Goal: Task Accomplishment & Management: Use online tool/utility

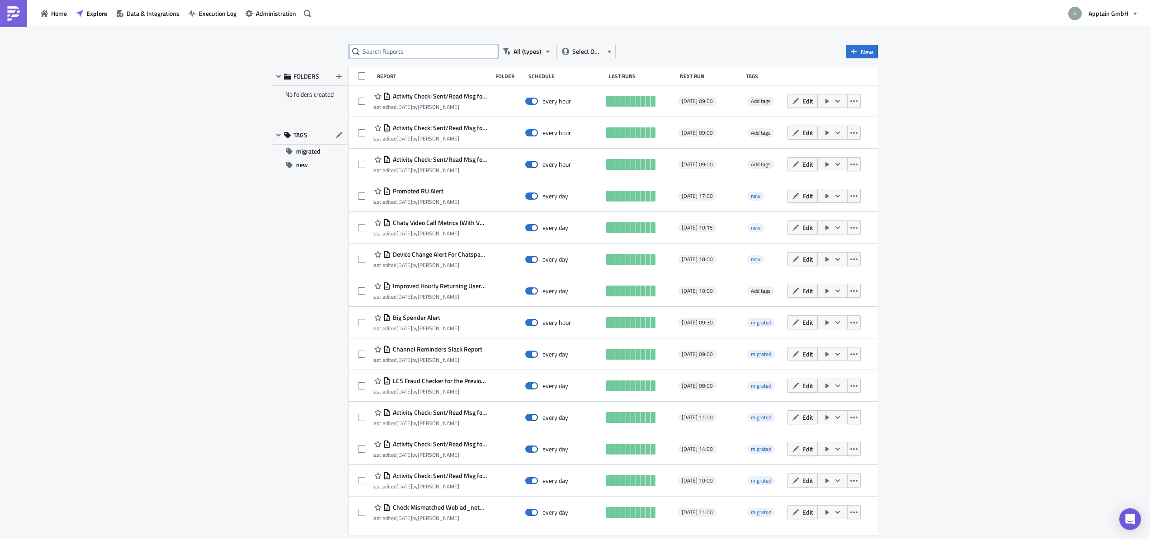
click at [437, 53] on input "text" at bounding box center [423, 52] width 149 height 14
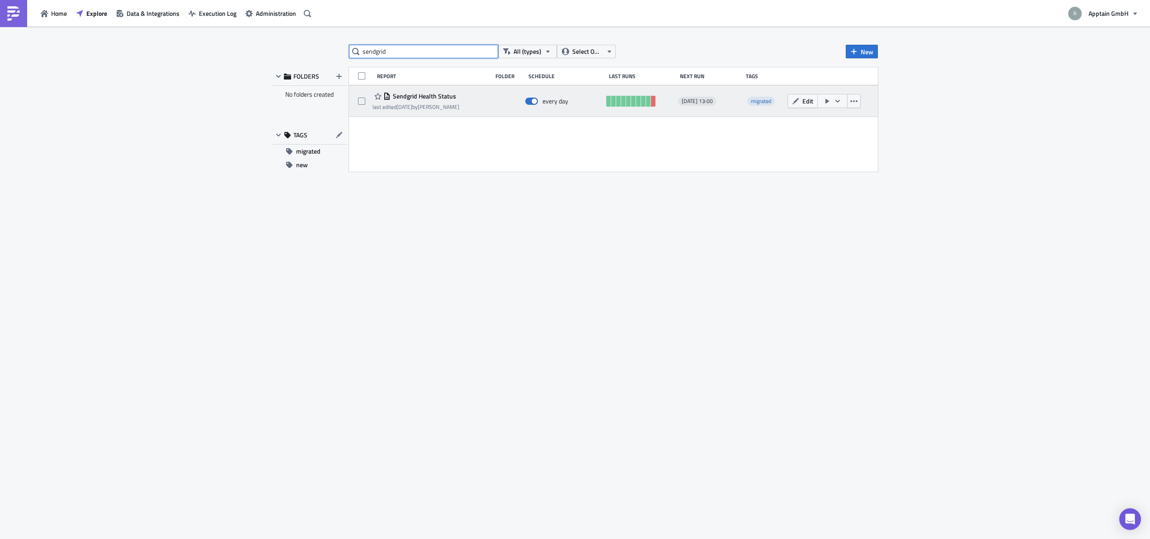
type input "sendgrid"
click at [444, 94] on span "Sendgrid Health Status" at bounding box center [424, 96] width 66 height 8
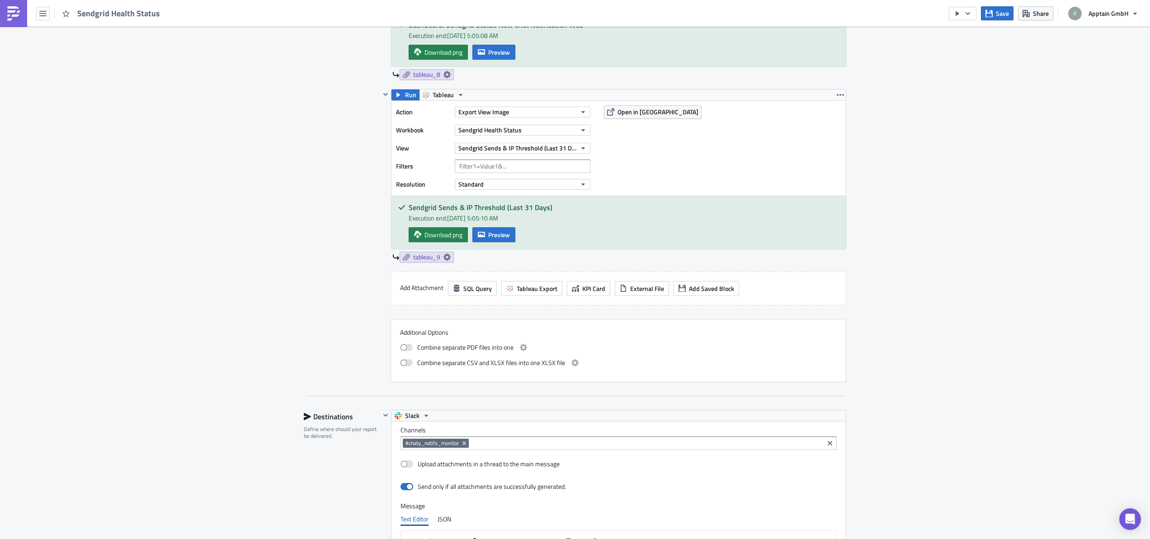
scroll to position [2255, 0]
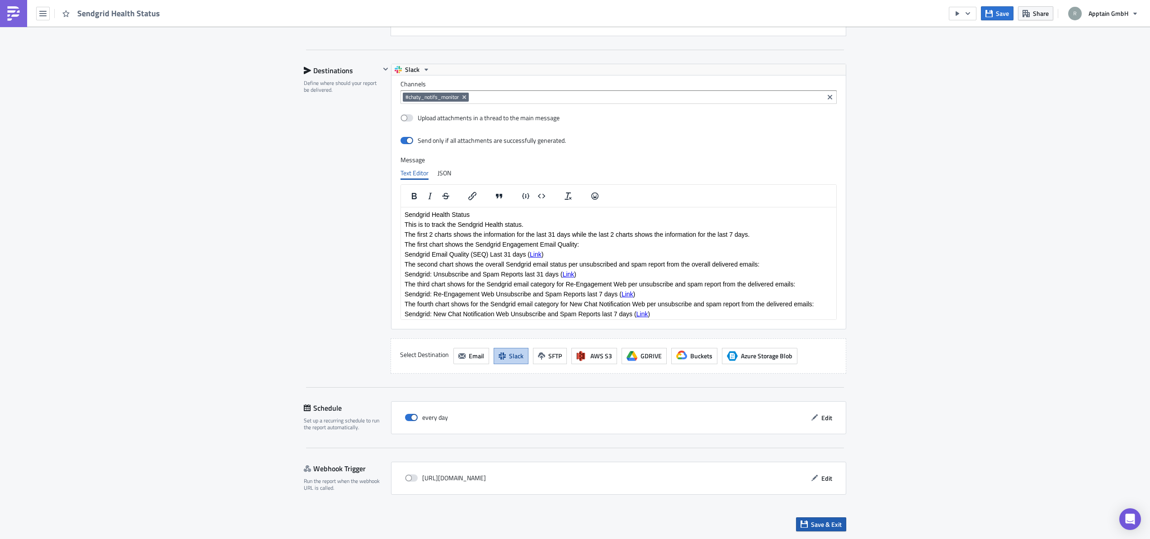
click at [837, 525] on span "Save & Exit" at bounding box center [826, 524] width 31 height 9
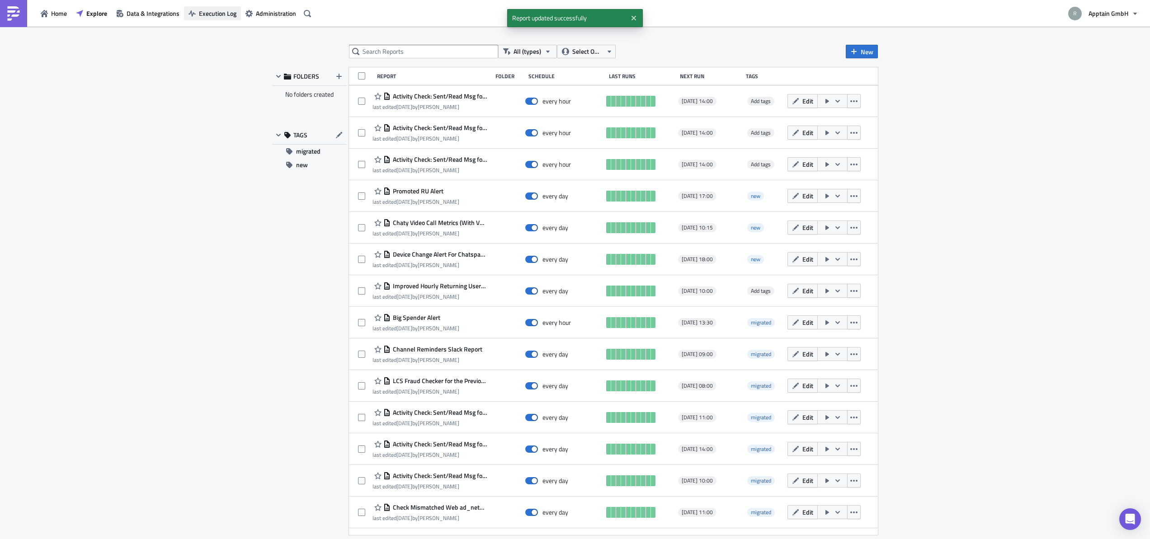
click at [222, 13] on span "Execution Log" at bounding box center [218, 13] width 38 height 9
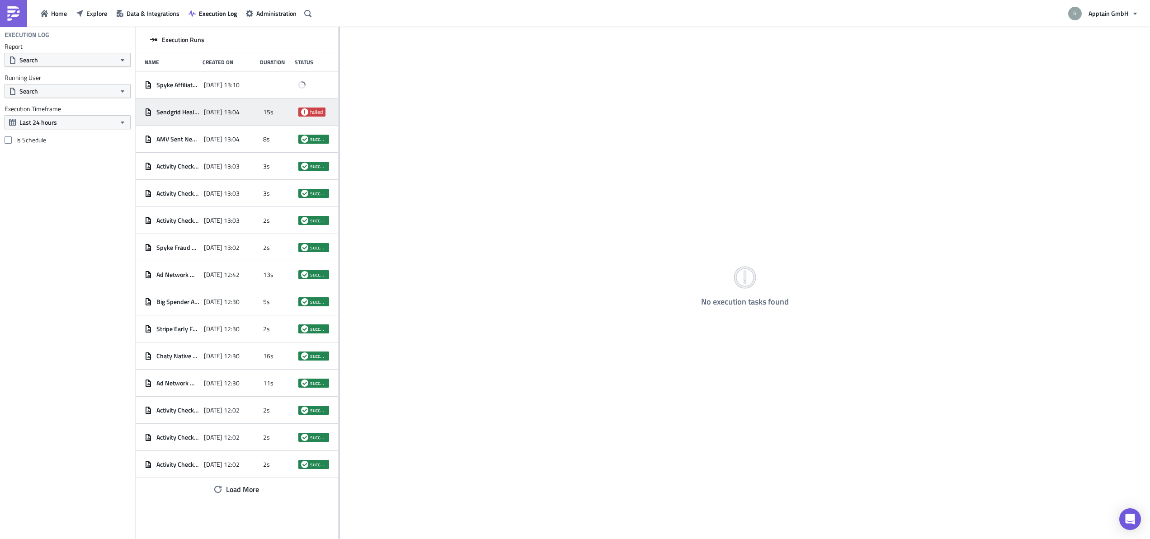
click at [310, 114] on span "failed" at bounding box center [316, 112] width 13 height 7
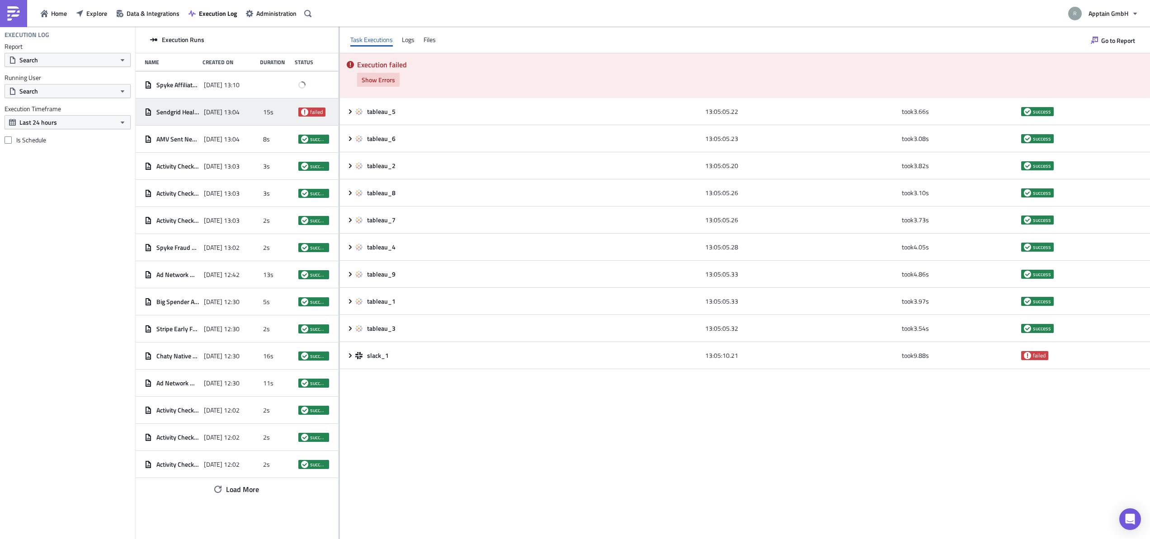
click at [378, 81] on span "Show Errors" at bounding box center [378, 79] width 33 height 9
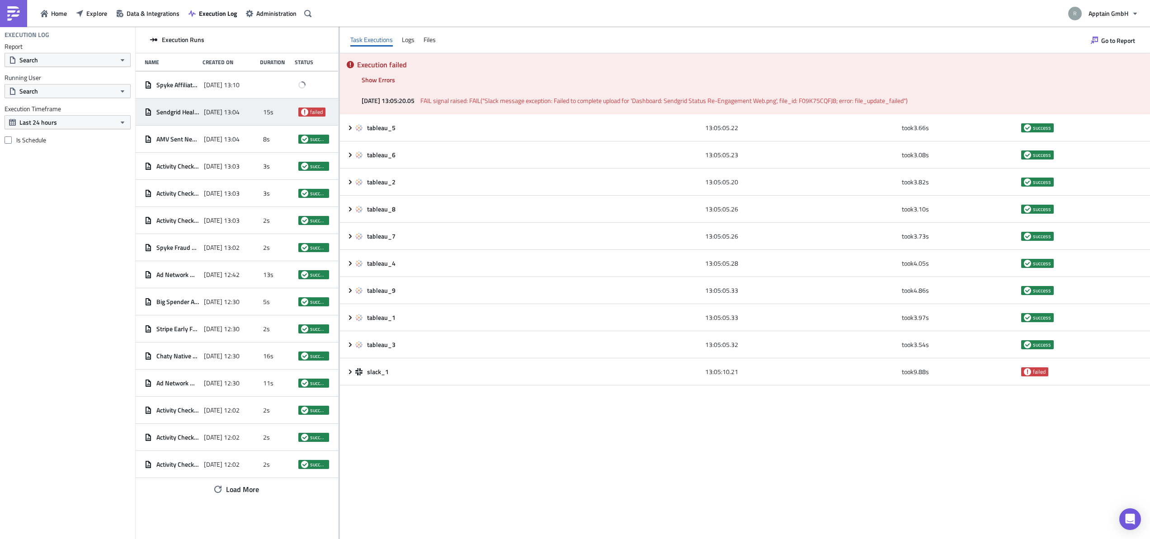
drag, startPoint x: 857, startPoint y: 103, endPoint x: 933, endPoint y: 101, distance: 76.4
click at [942, 102] on p "[DATE] 13:05:20.05 FAIL signal raised: FAIL("Slack message exception: Failed to…" at bounding box center [752, 100] width 780 height 9
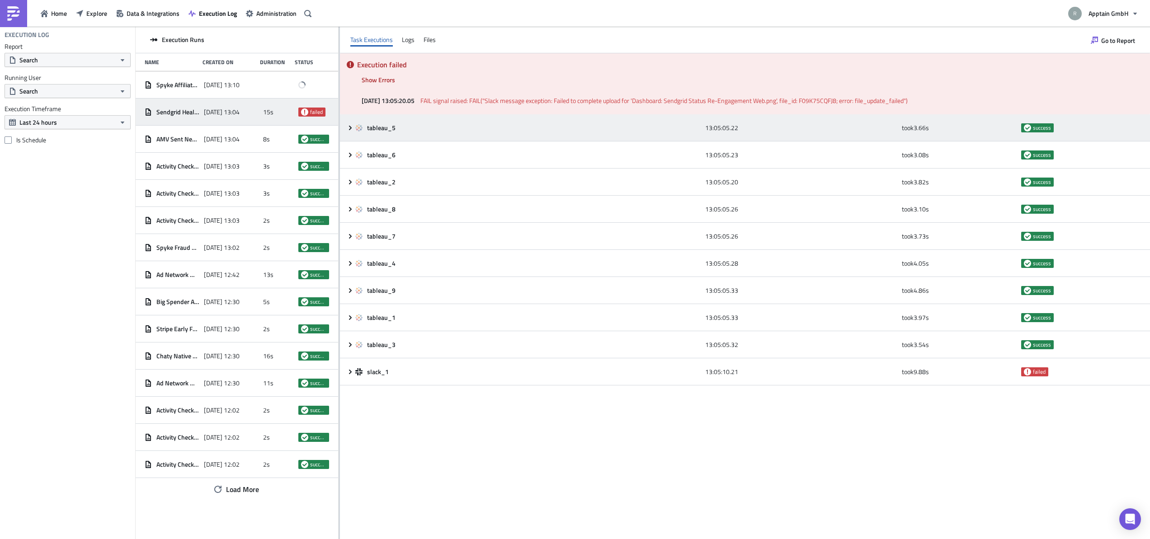
click at [347, 134] on div "tableau_5 13:05:05.22 took 3.66 s success" at bounding box center [745, 127] width 810 height 27
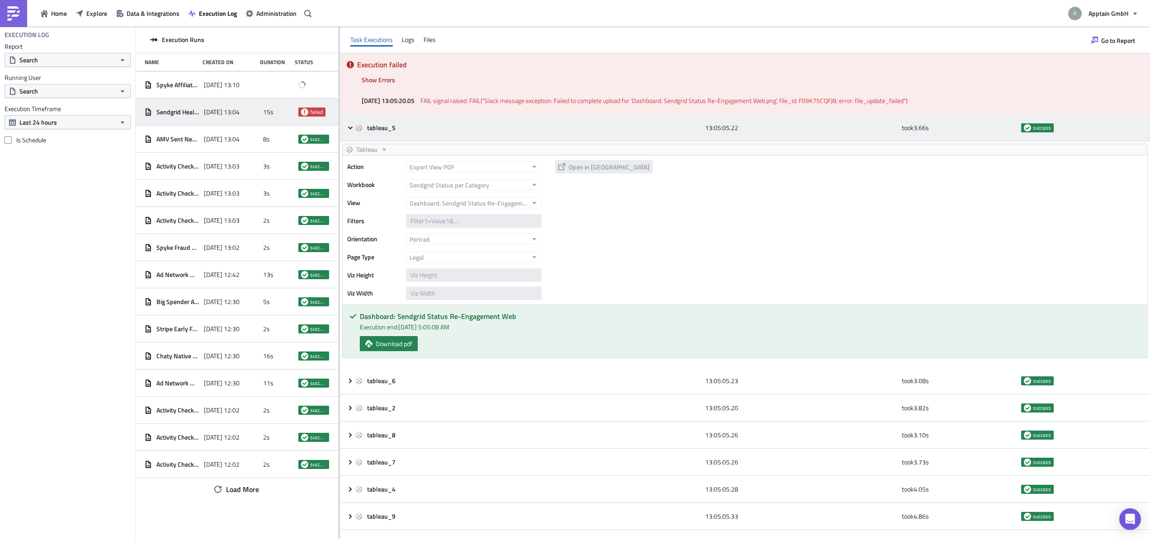
click at [349, 131] on icon at bounding box center [350, 127] width 7 height 7
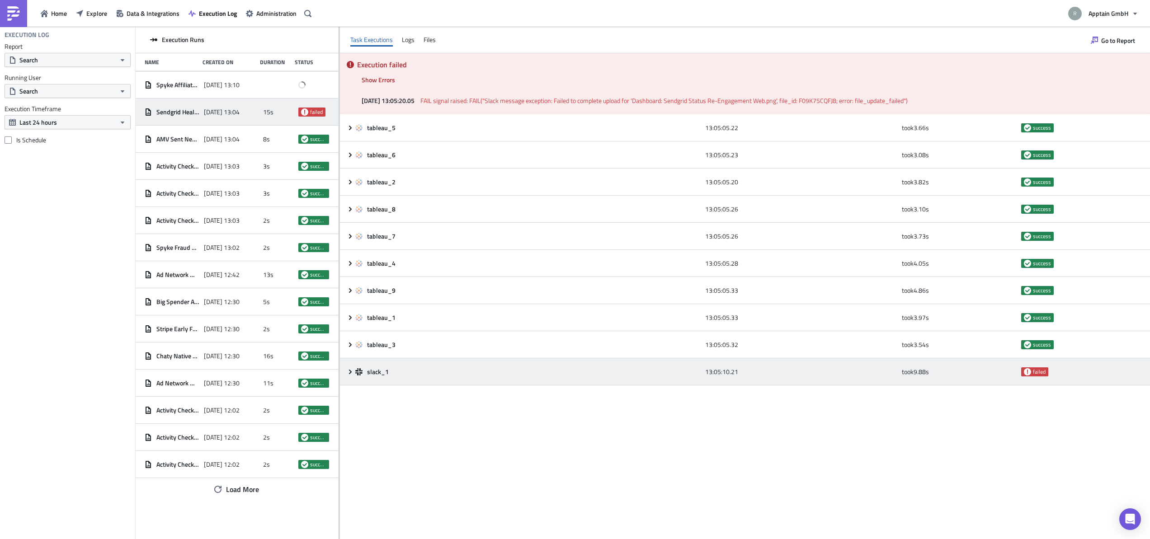
click at [352, 371] on icon at bounding box center [350, 372] width 7 height 7
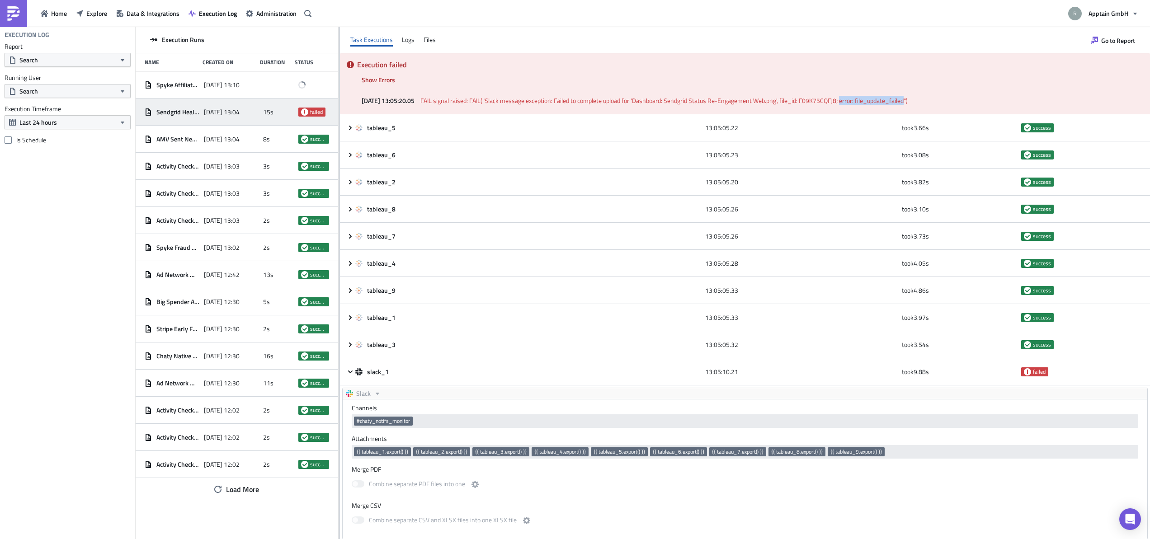
drag, startPoint x: 921, startPoint y: 102, endPoint x: 856, endPoint y: 98, distance: 64.3
click at [856, 98] on span "FAIL signal raised: FAIL("Slack message exception: Failed to complete upload fo…" at bounding box center [664, 100] width 487 height 9
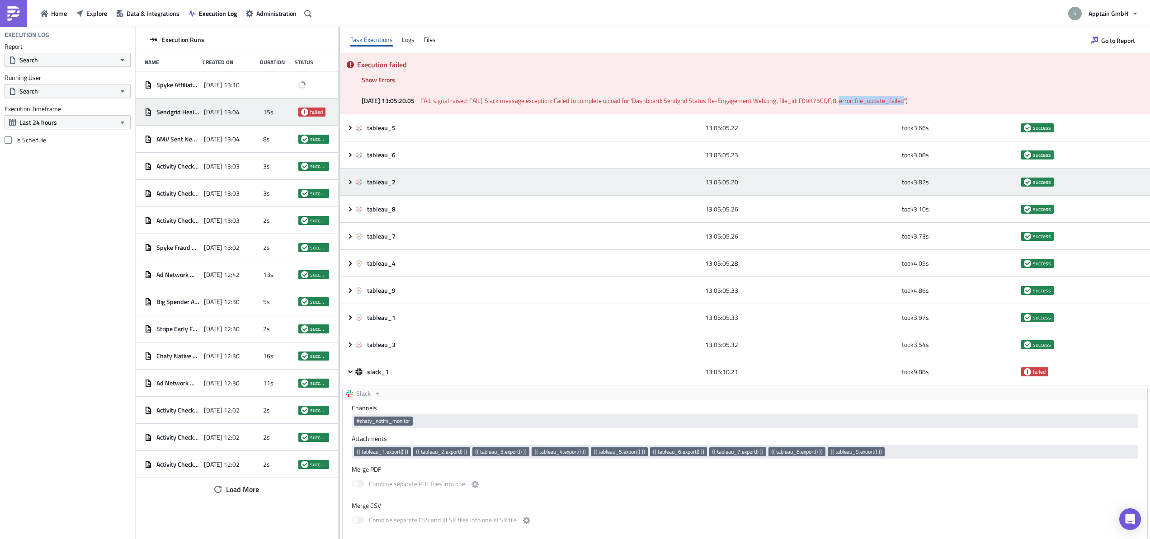
copy span "error: file_update_failed"
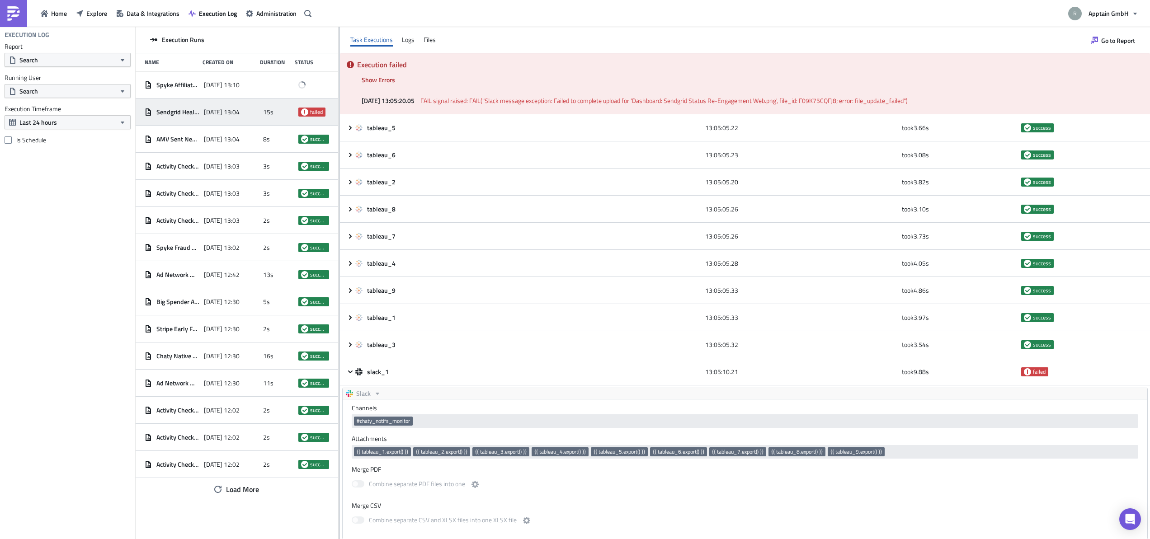
click at [929, 99] on p "[DATE] 13:05:20.05 FAIL signal raised: FAIL("Slack message exception: Failed to…" at bounding box center [752, 100] width 780 height 9
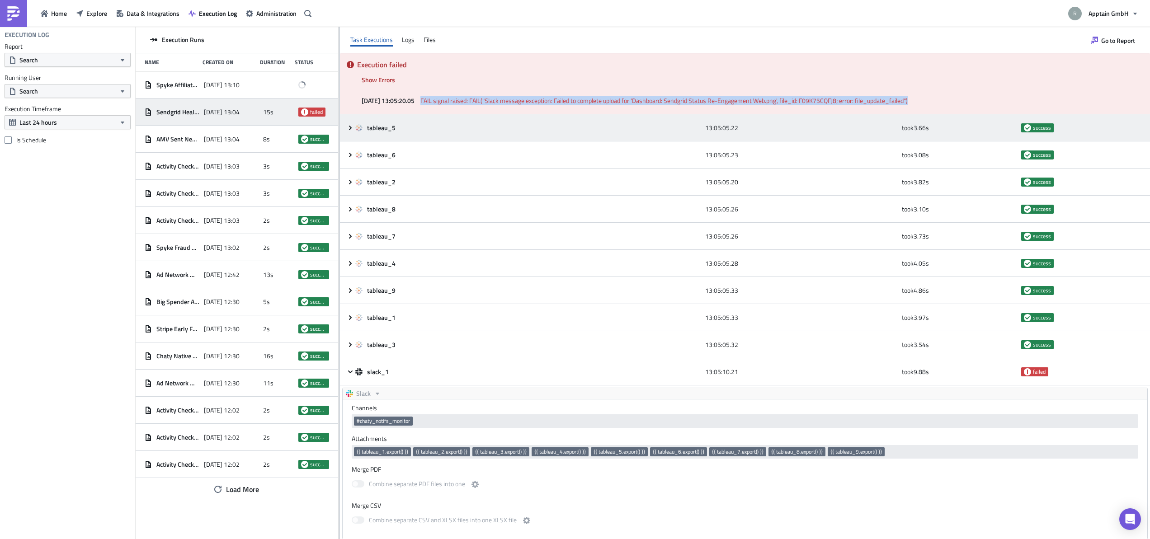
drag, startPoint x: 927, startPoint y: 99, endPoint x: 430, endPoint y: 141, distance: 498.7
click at [436, 104] on p "[DATE] 13:05:20.05 FAIL signal raised: FAIL("Slack message exception: Failed to…" at bounding box center [752, 100] width 780 height 9
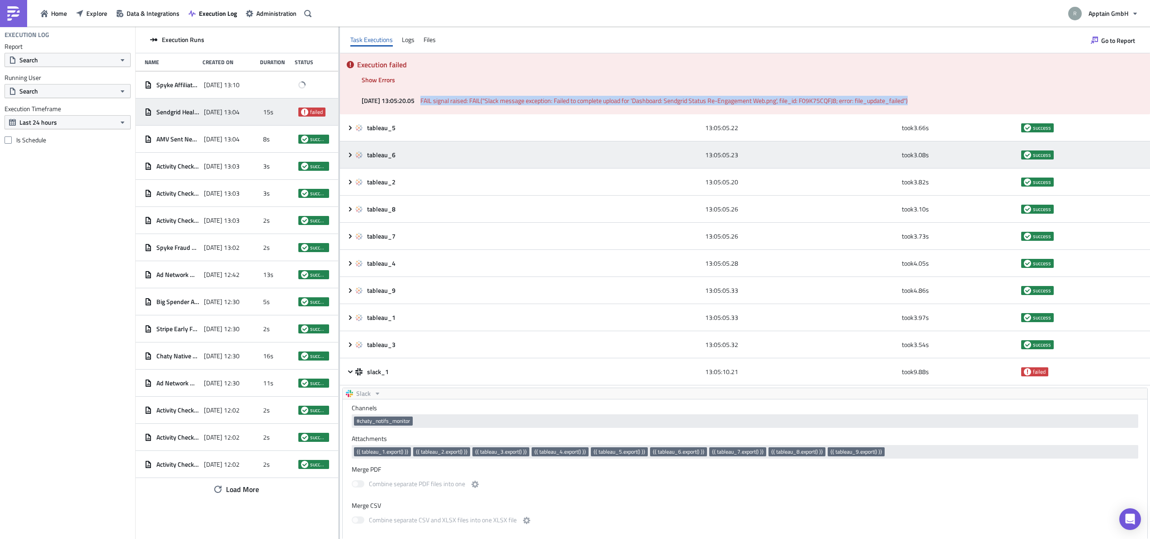
copy span "FAIL signal raised: FAIL("Slack message exception: Failed to complete upload fo…"
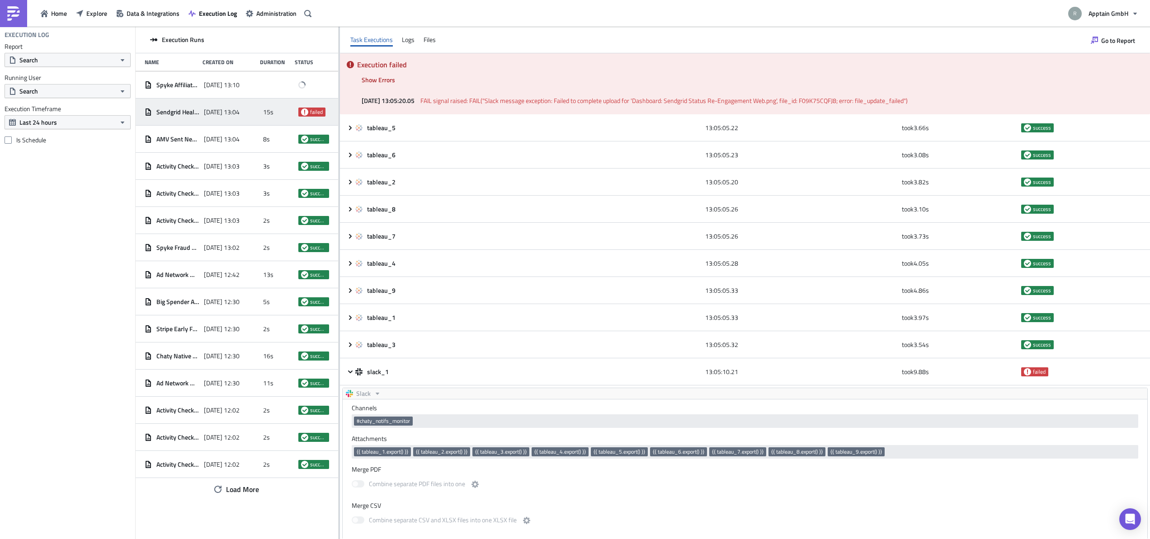
click at [494, 74] on div "Execution failed Show Errors [DATE] 13:05:20.05 FAIL signal raised: FAIL("Slack…" at bounding box center [745, 83] width 810 height 61
click at [204, 87] on span "[DATE] 13:10" at bounding box center [222, 85] width 36 height 8
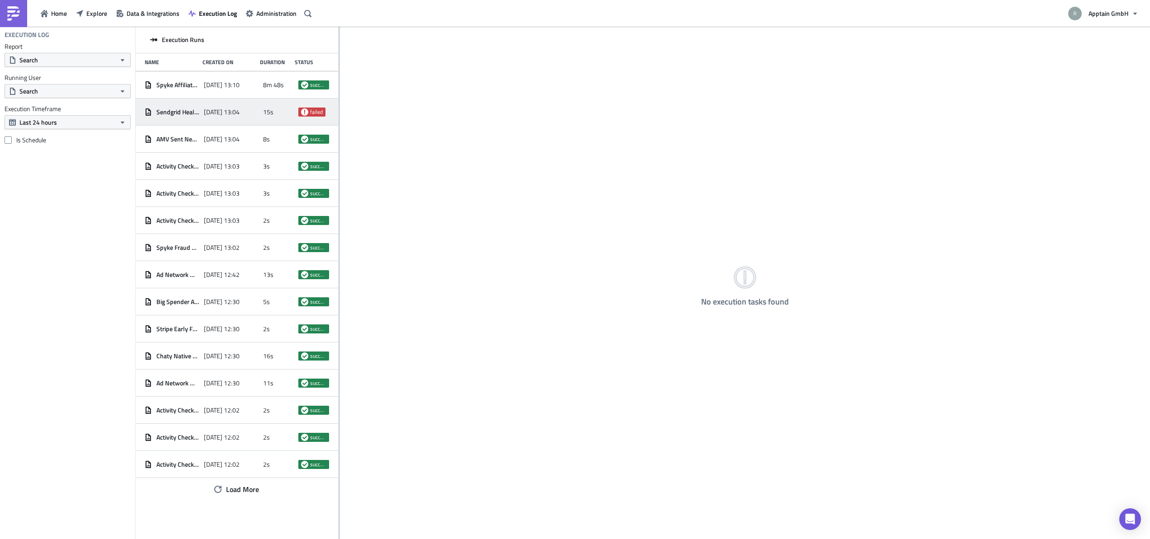
click at [313, 112] on span "failed" at bounding box center [316, 112] width 13 height 7
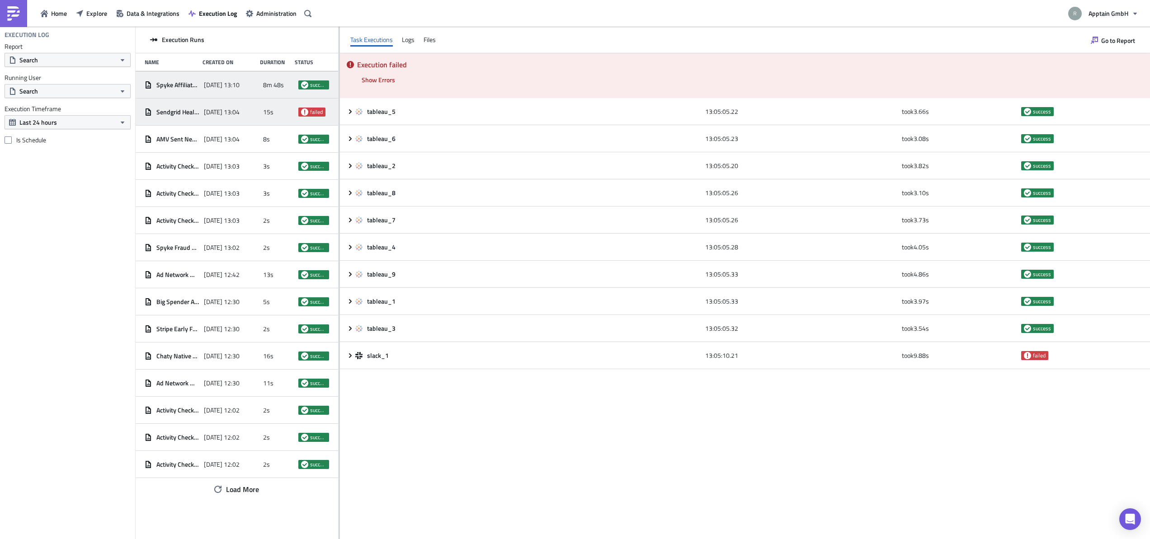
click at [210, 79] on div "[DATE] 13:10" at bounding box center [231, 85] width 55 height 16
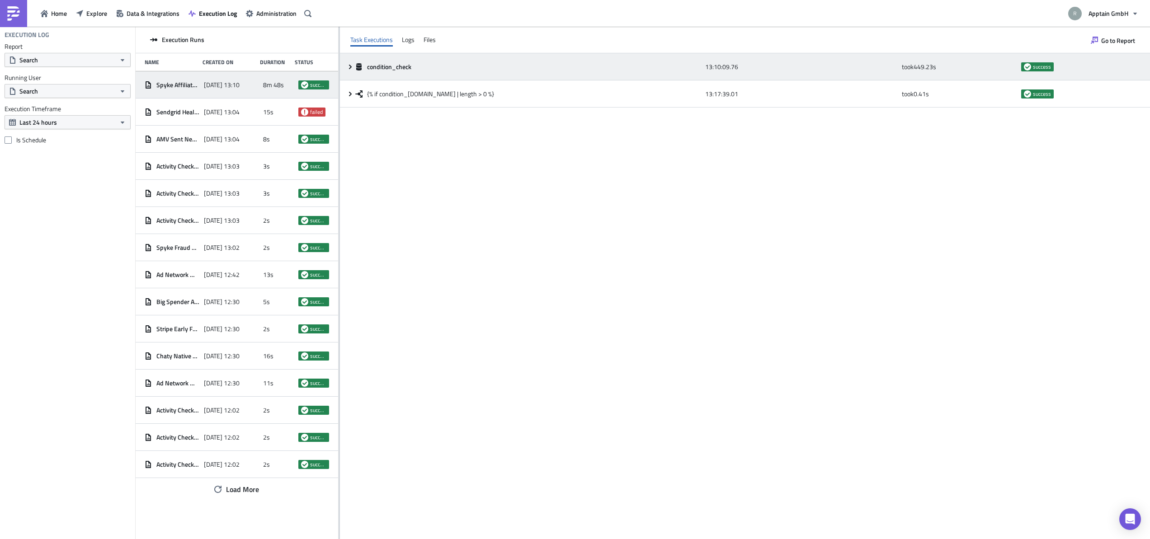
click at [350, 71] on div "condition_check 13:10:09.76 took 449.23 s success" at bounding box center [745, 66] width 810 height 27
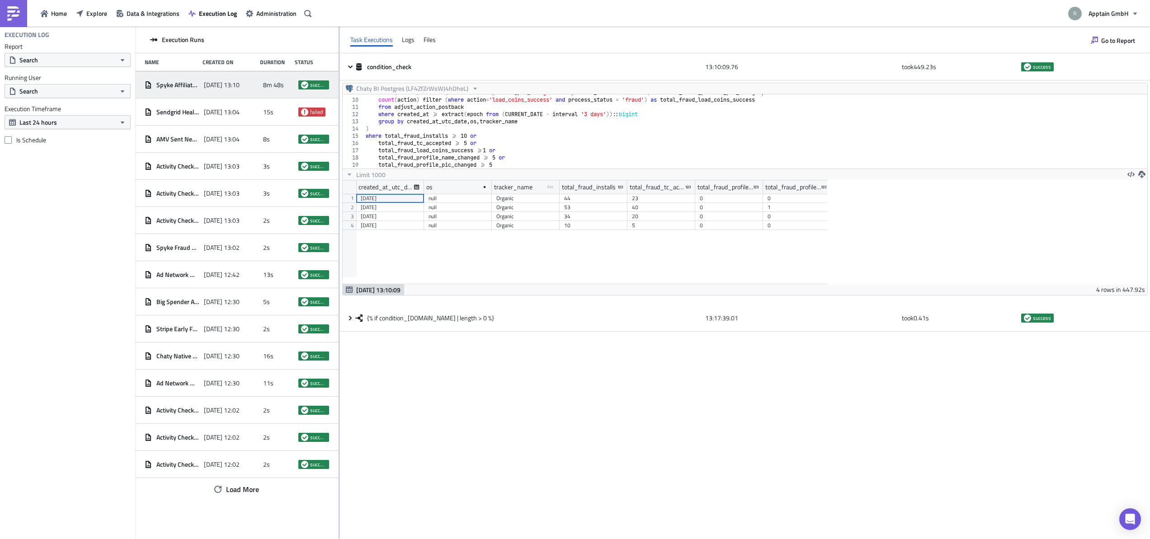
scroll to position [63, 0]
click at [261, 110] on div "Sendgrid Health Status 2025-10-07 13:04 15s failed" at bounding box center [237, 112] width 203 height 27
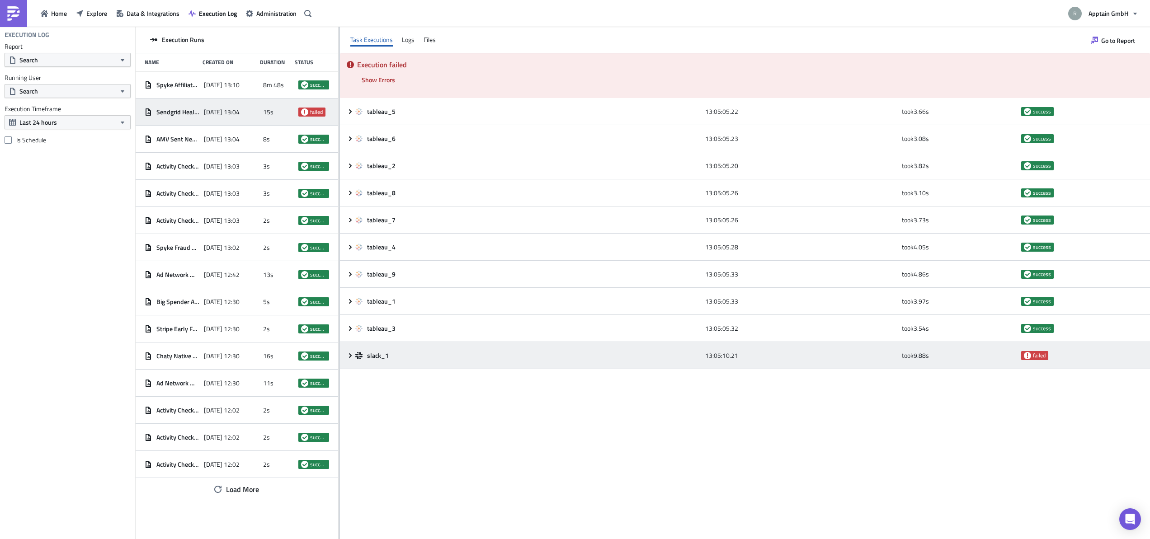
click at [347, 355] on icon at bounding box center [350, 355] width 7 height 7
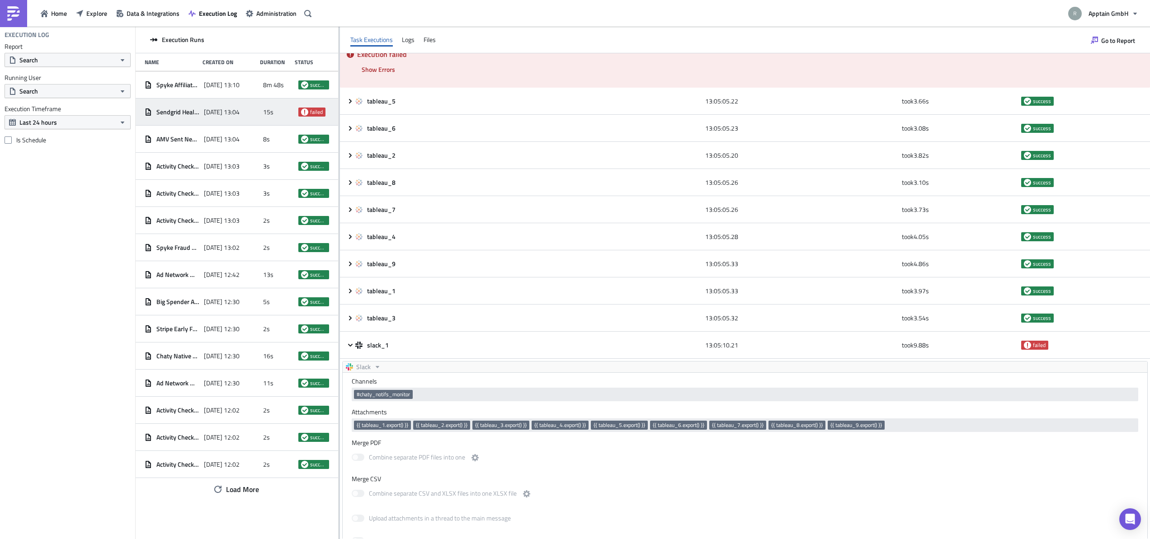
scroll to position [0, 0]
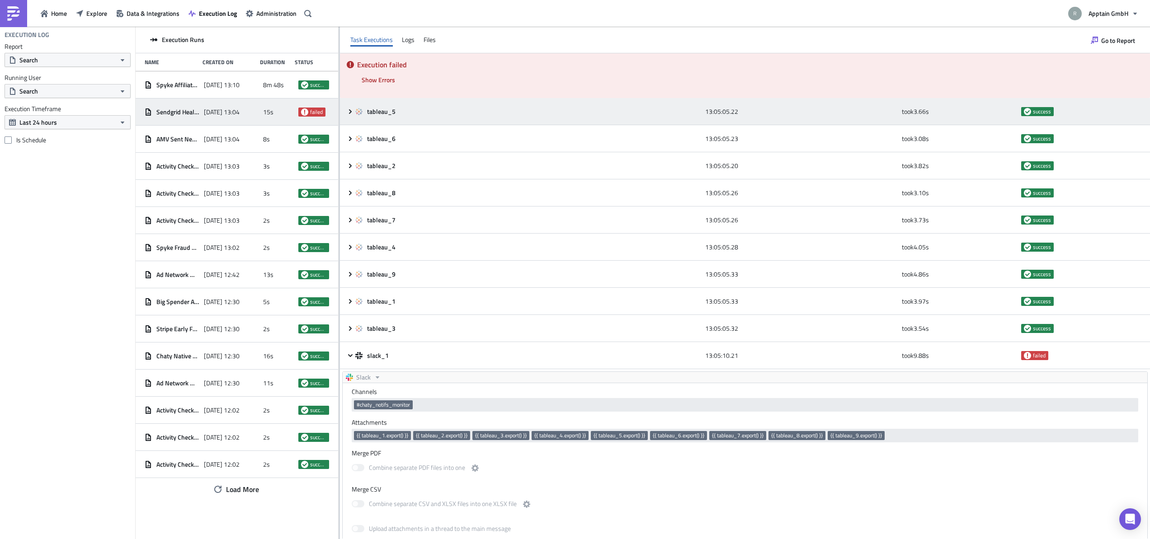
click at [398, 118] on div "tableau_5" at bounding box center [527, 112] width 345 height 16
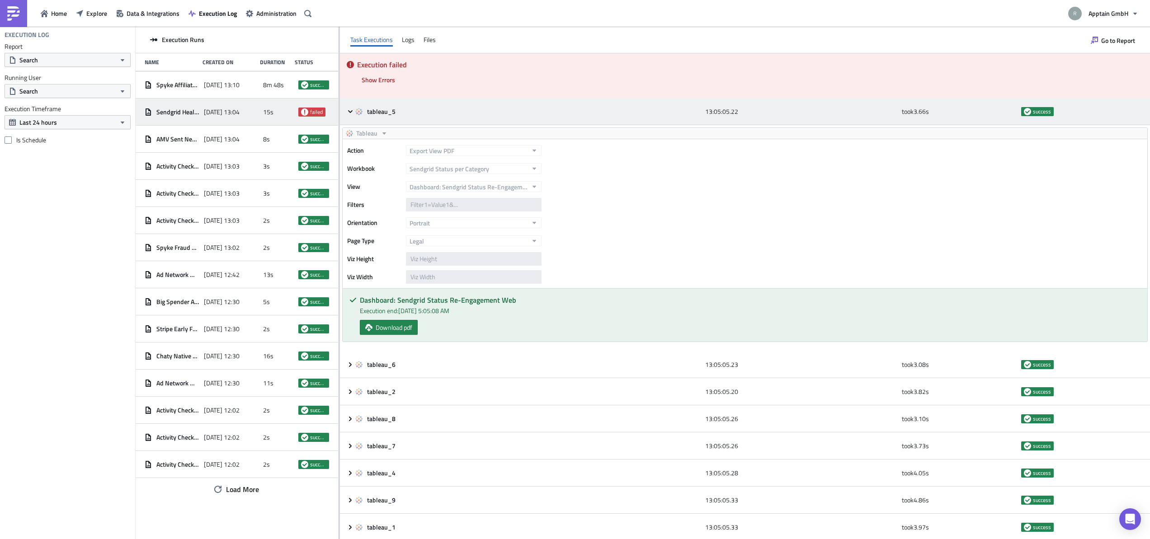
click at [403, 113] on div "tableau_5" at bounding box center [527, 112] width 345 height 8
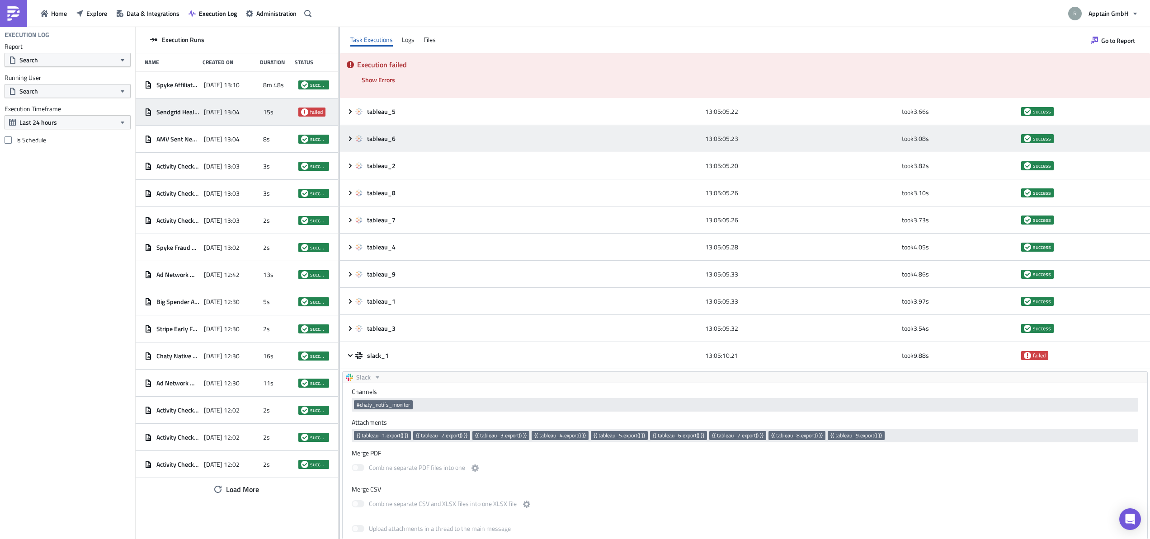
click at [391, 140] on span "tableau_6" at bounding box center [382, 139] width 30 height 8
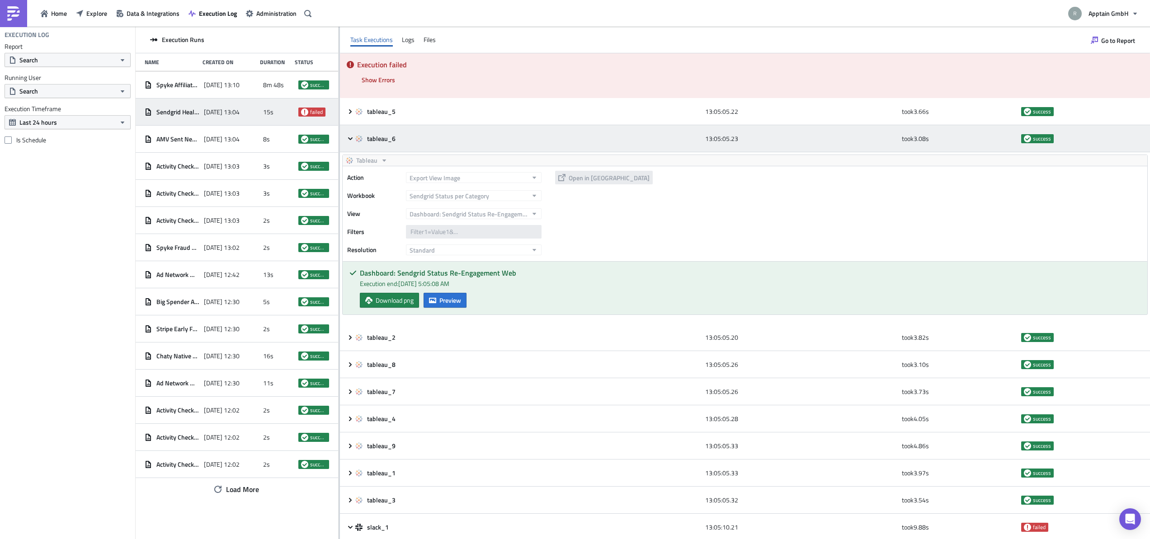
click at [391, 140] on span "tableau_6" at bounding box center [382, 139] width 30 height 8
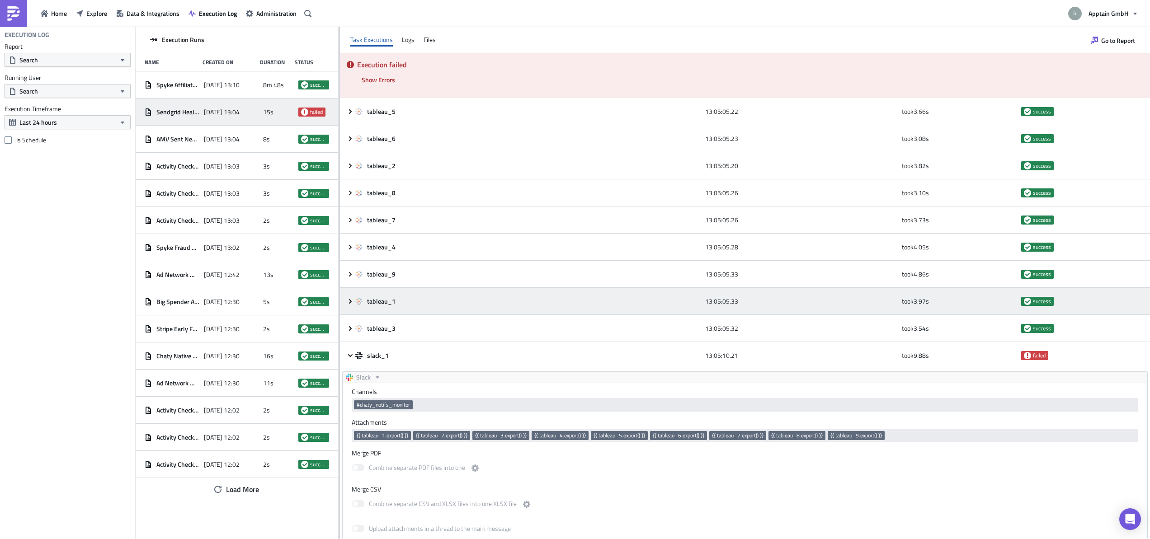
click at [395, 297] on div "tableau_1" at bounding box center [527, 301] width 345 height 16
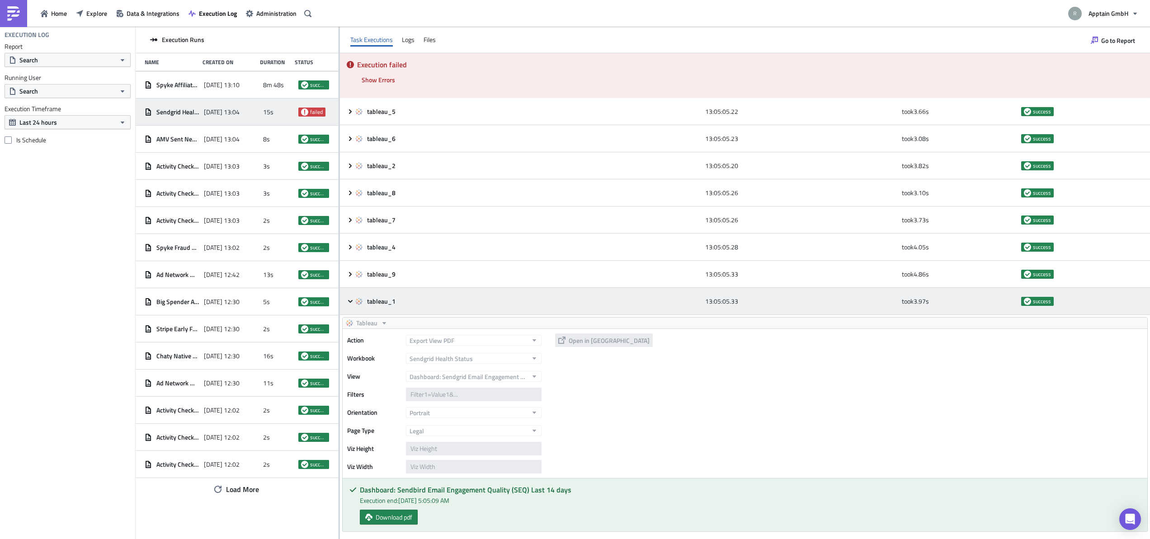
click at [396, 303] on span "tableau_1" at bounding box center [382, 302] width 30 height 8
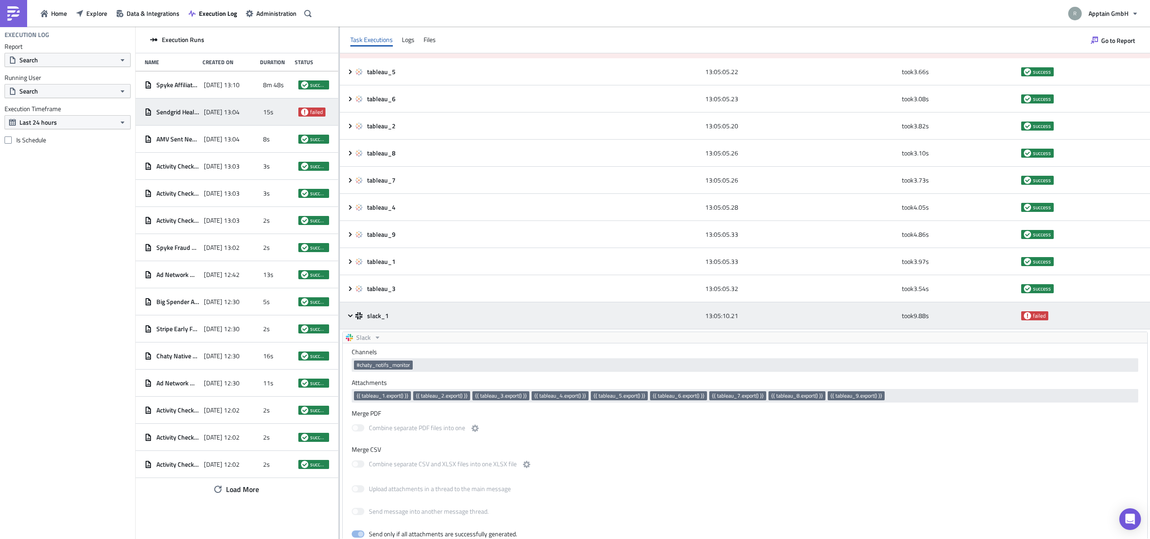
scroll to position [39, 0]
click at [407, 318] on div "slack_1" at bounding box center [527, 316] width 345 height 8
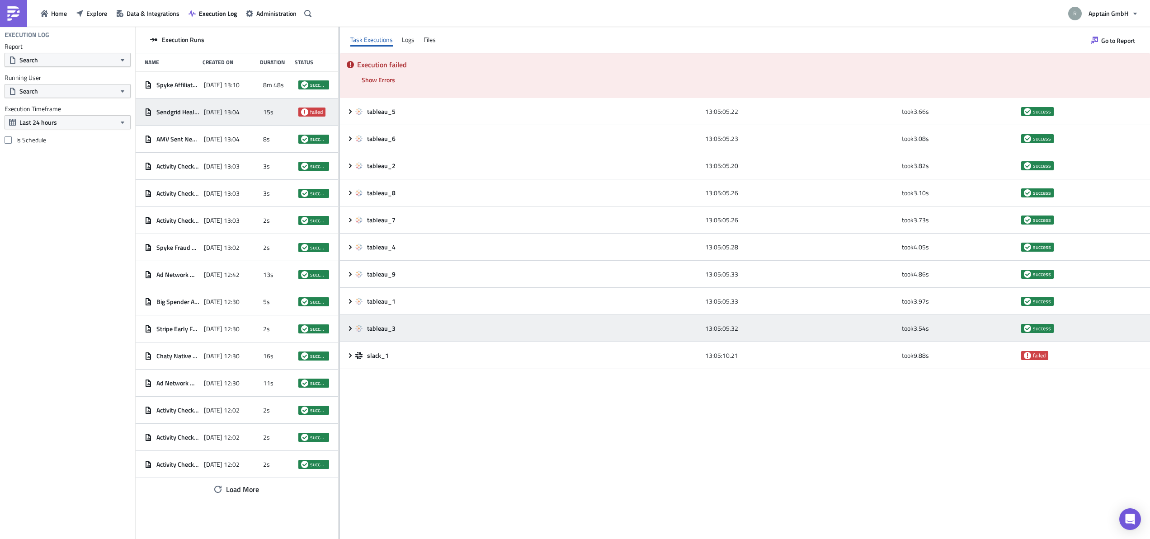
click at [352, 329] on icon at bounding box center [350, 328] width 7 height 7
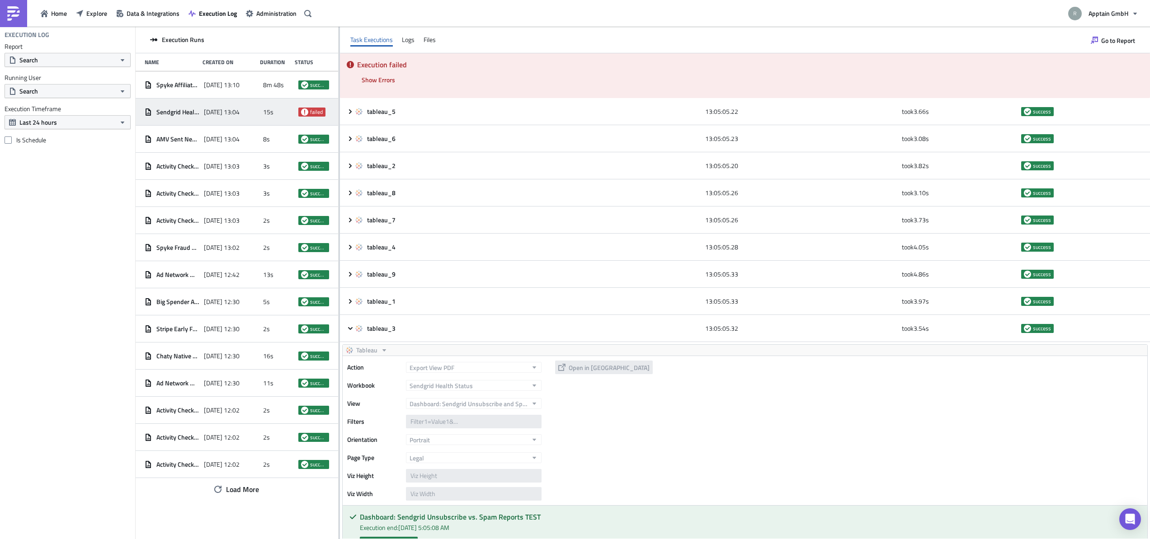
drag, startPoint x: 86, startPoint y: 330, endPoint x: 87, endPoint y: 319, distance: 10.9
click at [86, 329] on div "Execution Log Report Search Running User Search Execution Timeframe Last 24 hou…" at bounding box center [67, 283] width 135 height 513
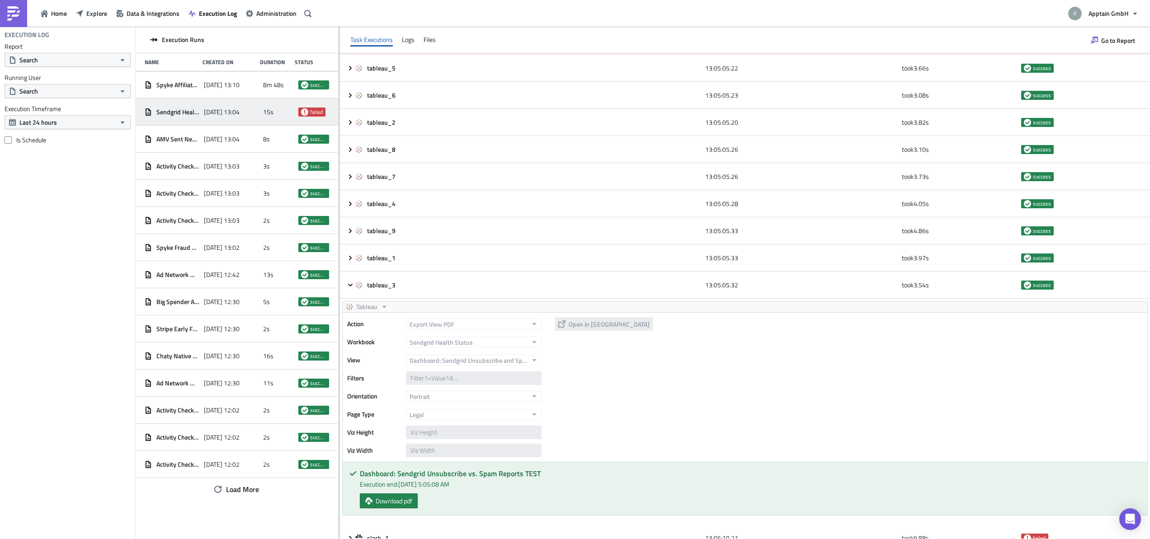
scroll to position [57, 0]
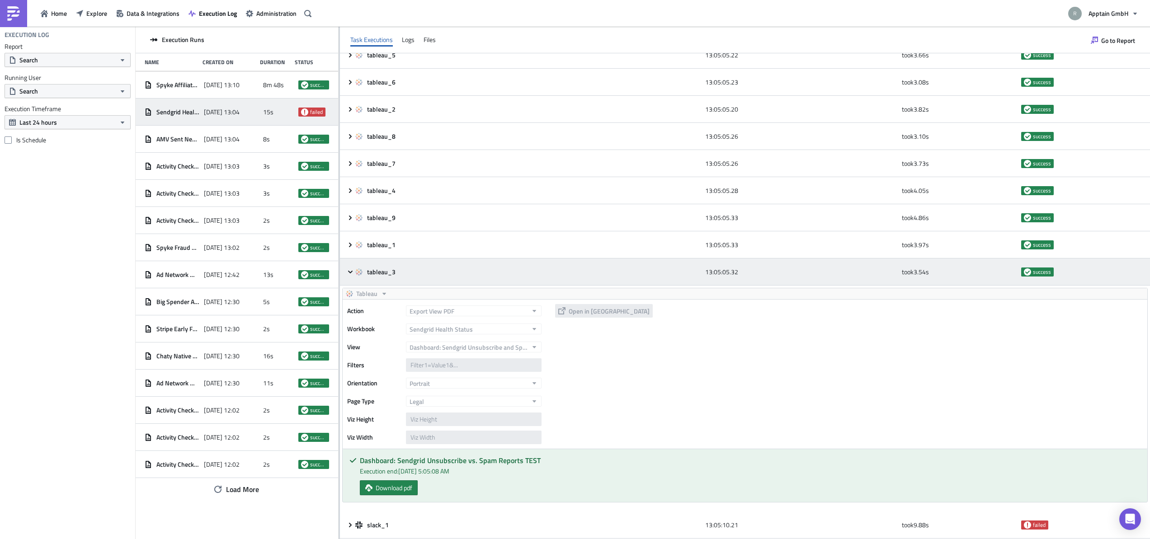
click at [355, 269] on icon at bounding box center [358, 272] width 7 height 7
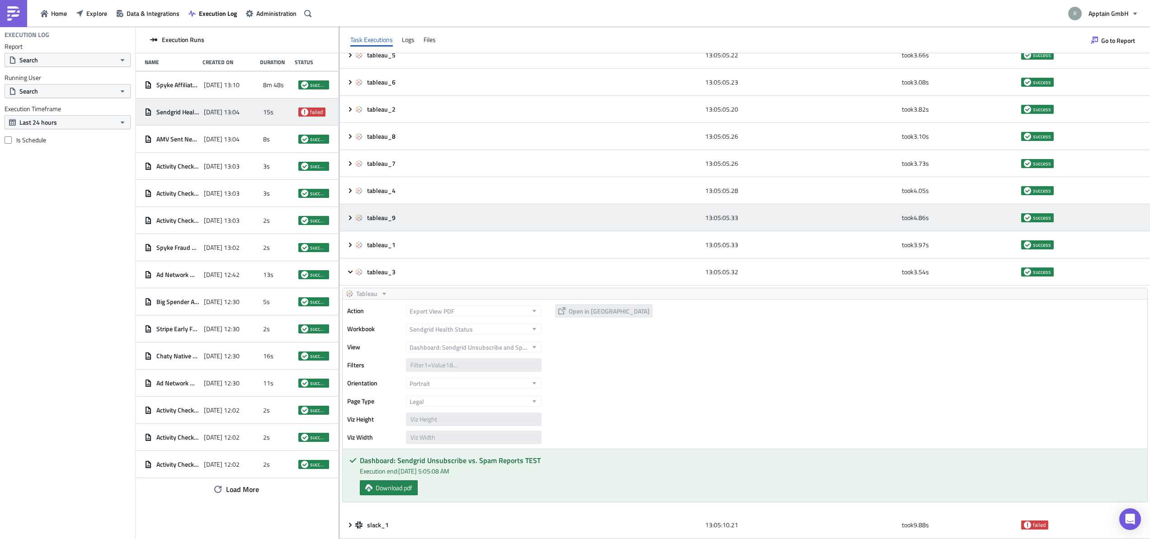
scroll to position [0, 0]
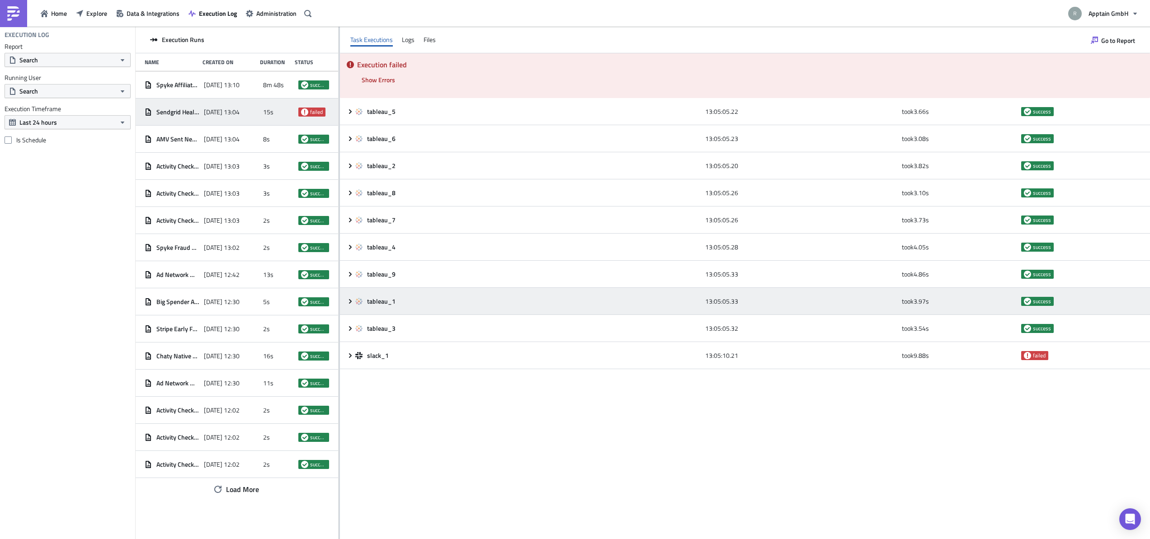
click at [349, 299] on icon at bounding box center [350, 301] width 7 height 7
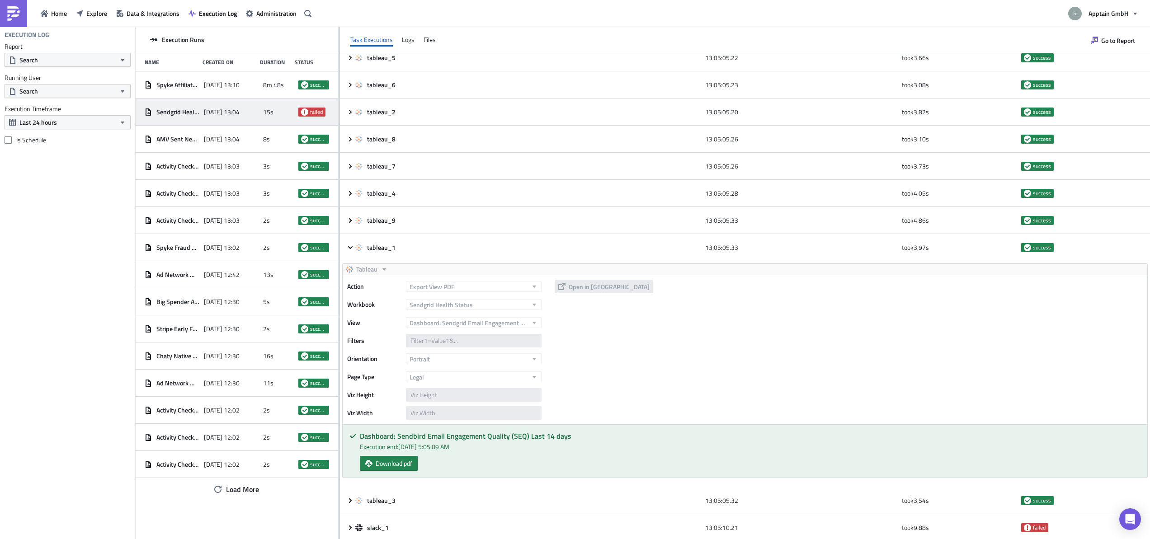
scroll to position [57, 0]
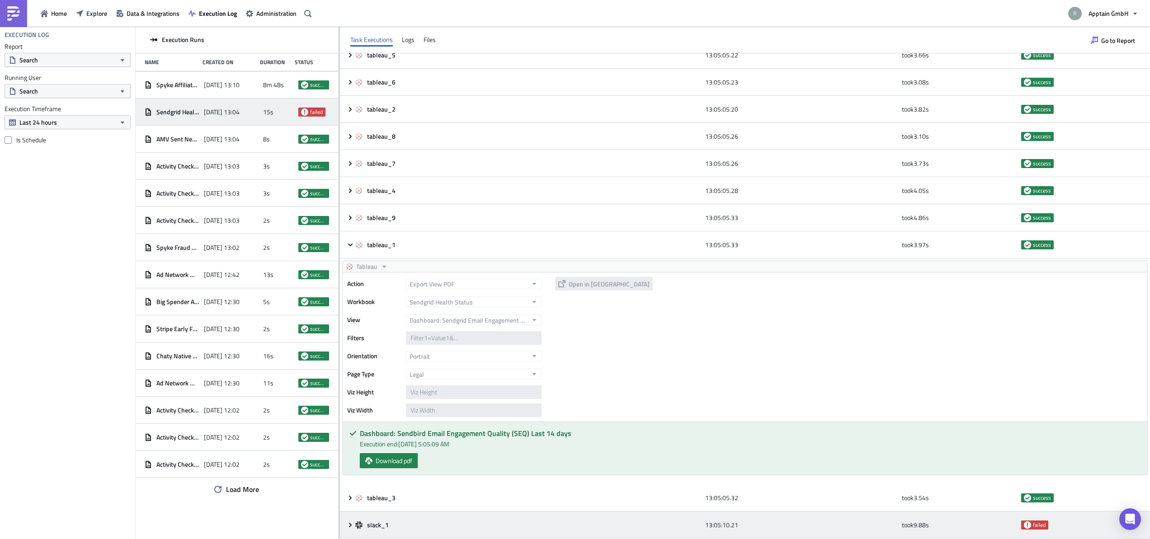
click at [350, 522] on icon at bounding box center [350, 525] width 7 height 7
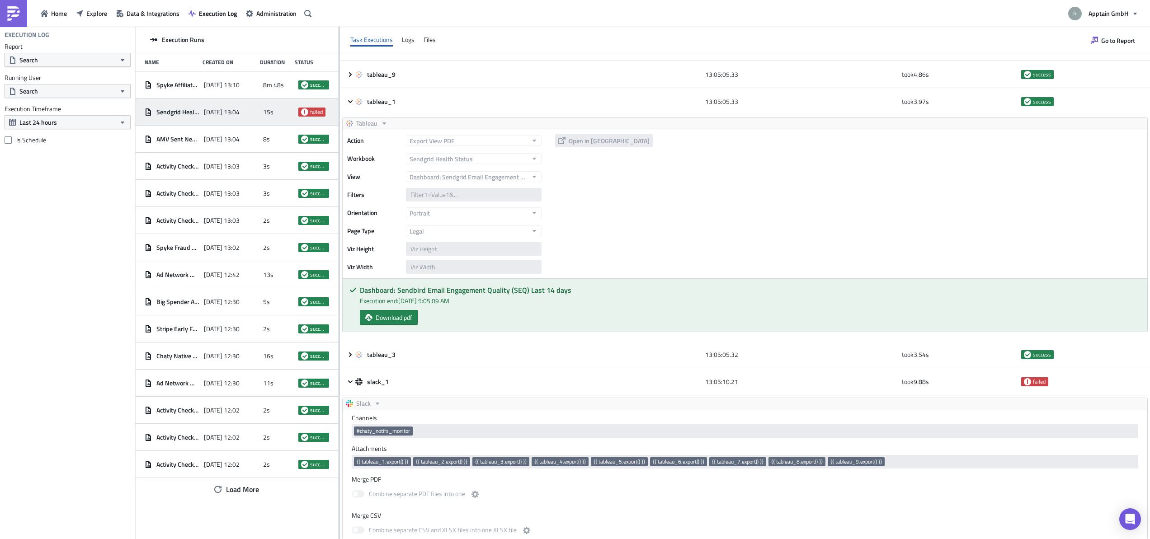
scroll to position [190, 0]
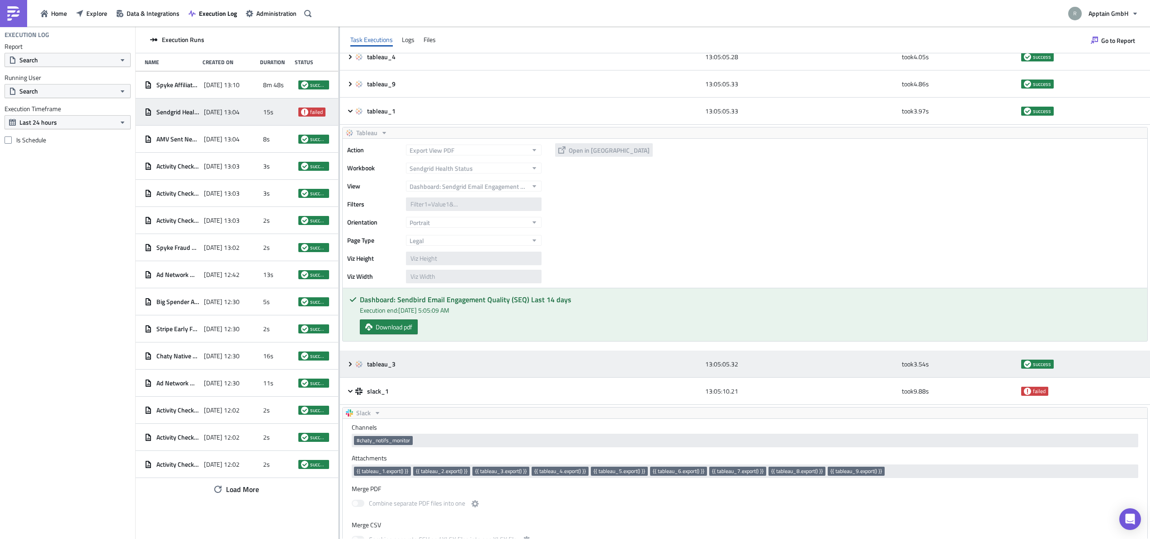
click at [354, 368] on div "tableau_3 13:05:05.32 took 3.54 s success" at bounding box center [745, 364] width 810 height 27
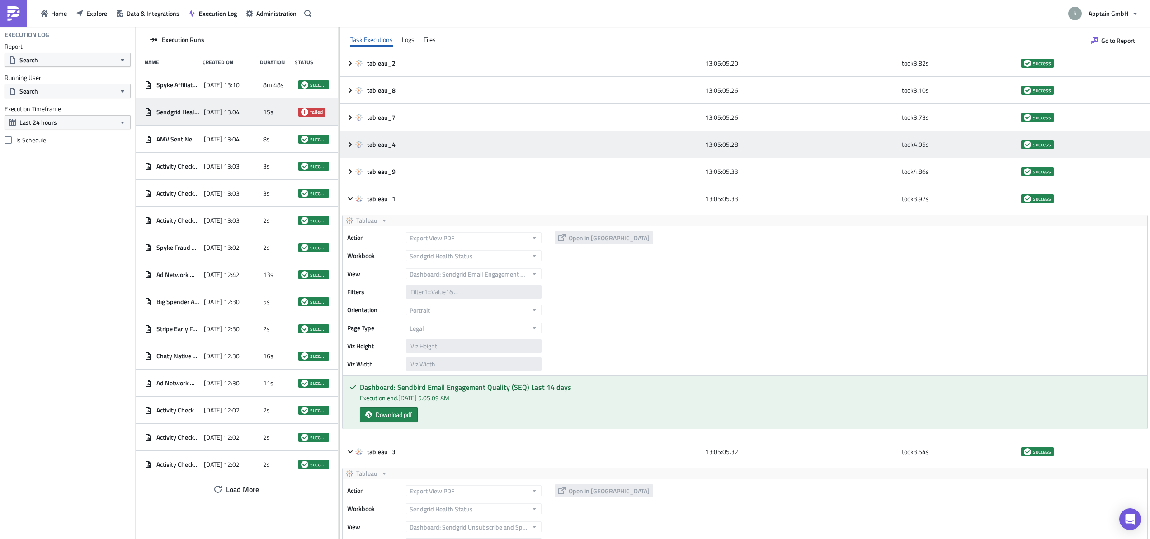
scroll to position [95, 0]
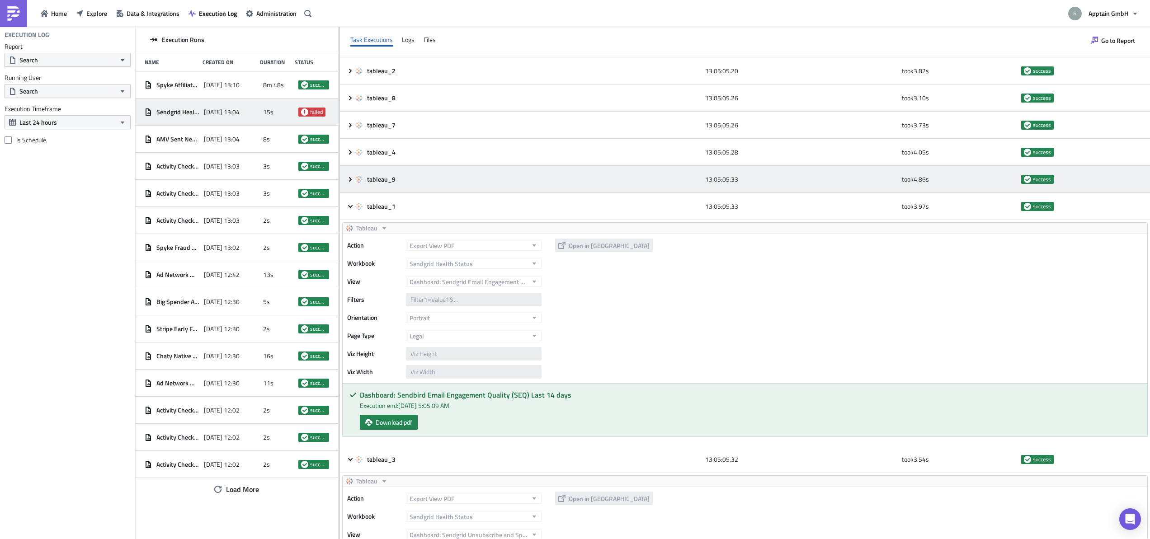
click at [356, 179] on icon at bounding box center [358, 179] width 7 height 7
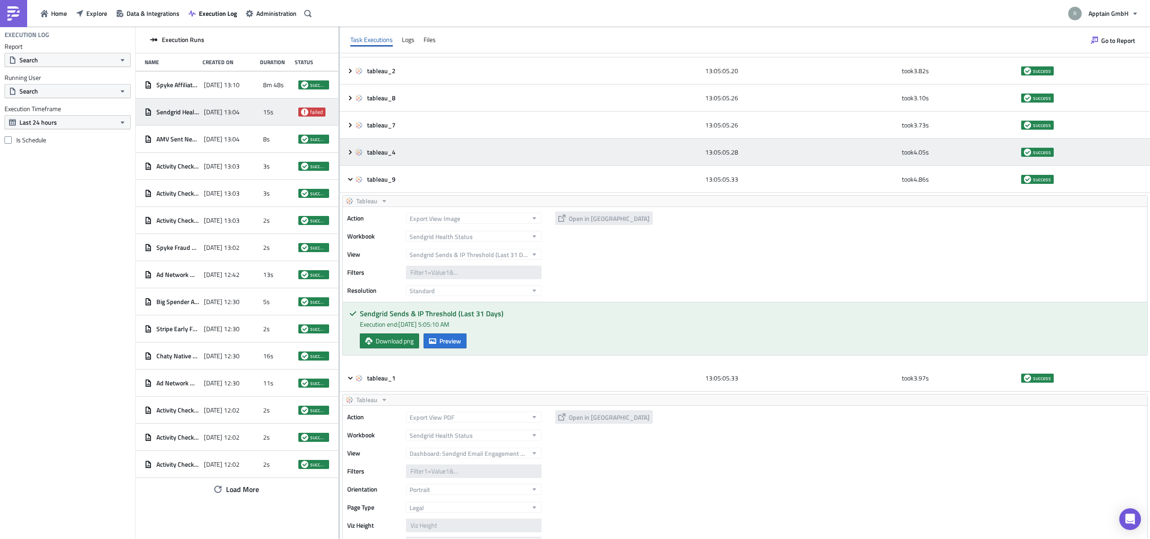
click at [350, 158] on div "tableau_4 13:05:05.28 took 4.05 s success" at bounding box center [745, 152] width 810 height 27
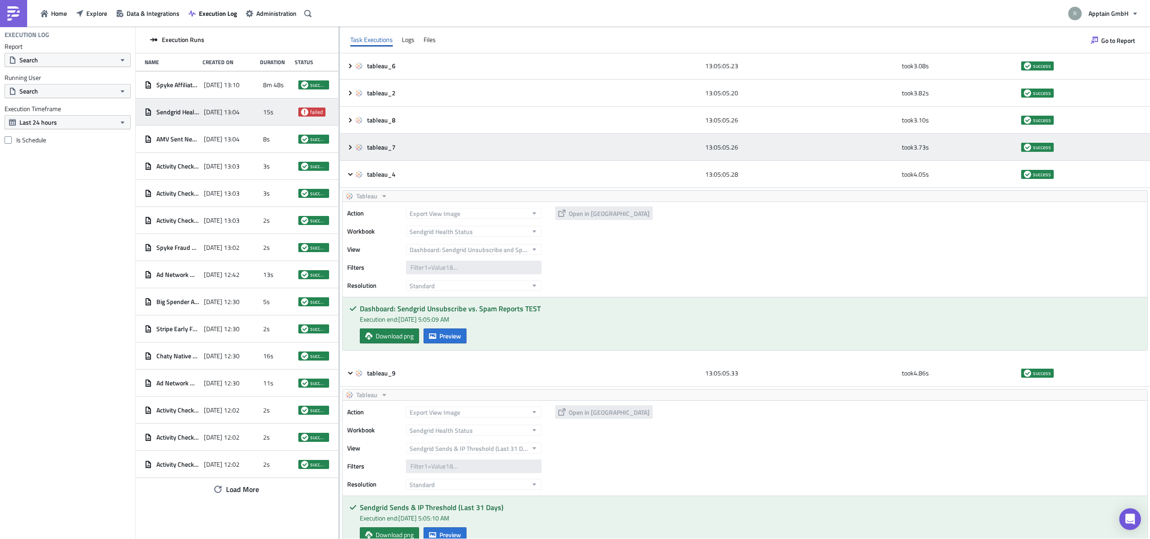
scroll to position [72, 0]
click at [353, 149] on icon at bounding box center [350, 147] width 7 height 7
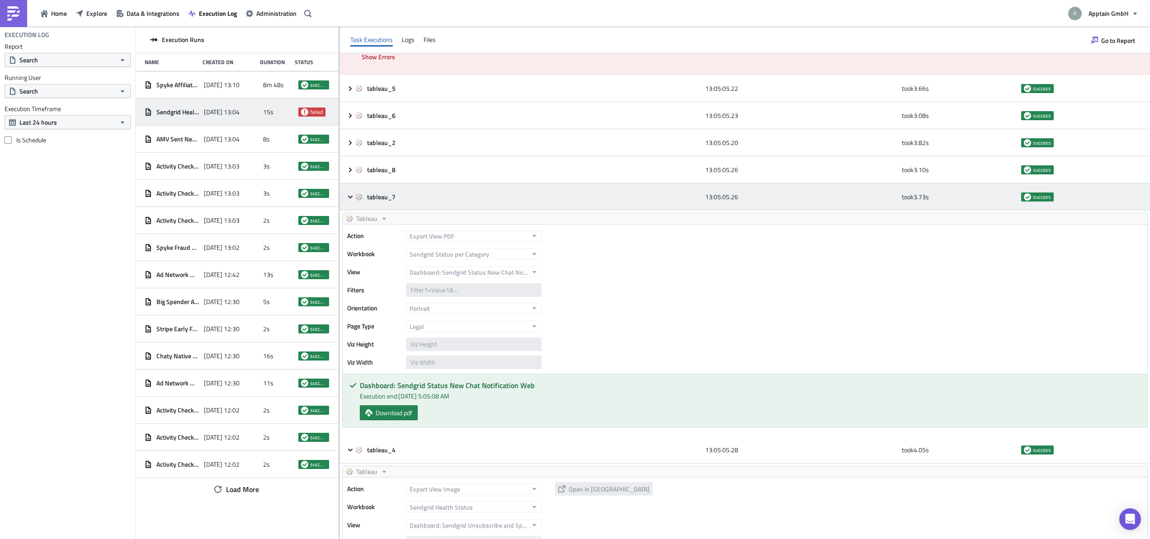
scroll to position [0, 0]
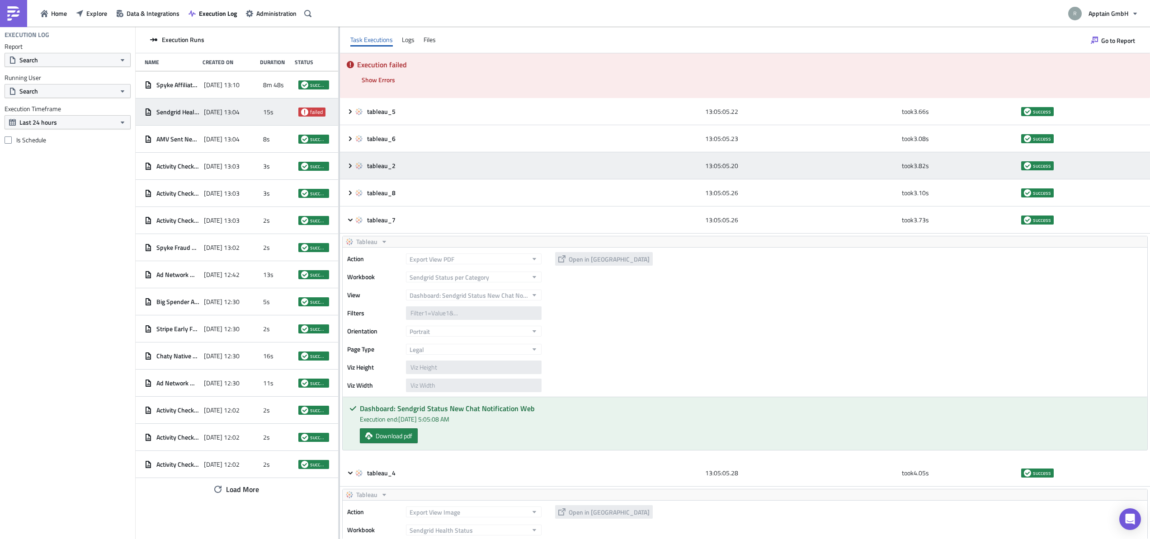
click at [352, 165] on icon at bounding box center [350, 165] width 7 height 7
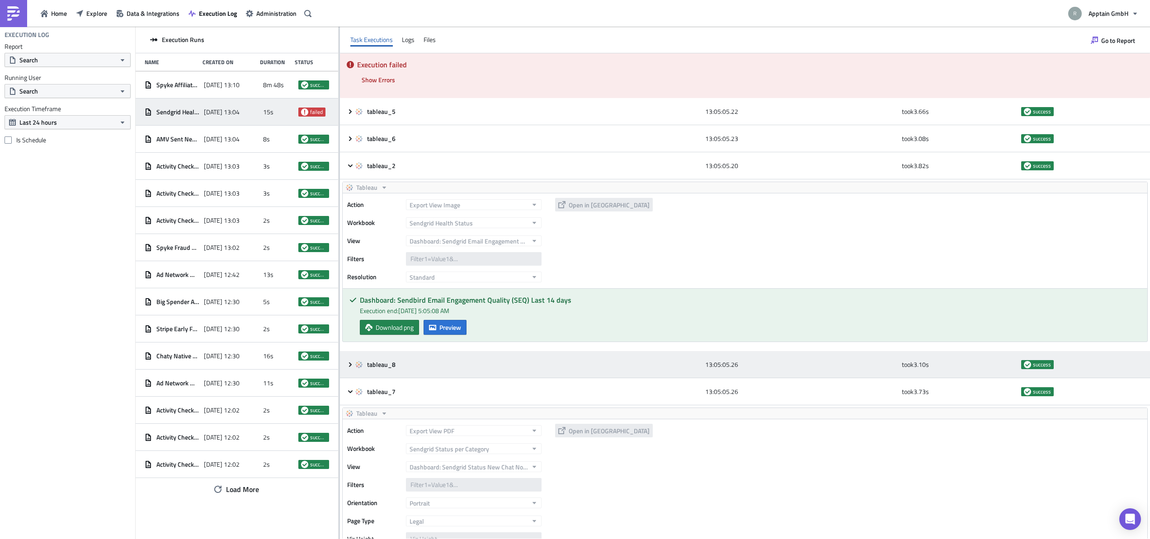
click at [352, 366] on icon at bounding box center [350, 364] width 7 height 7
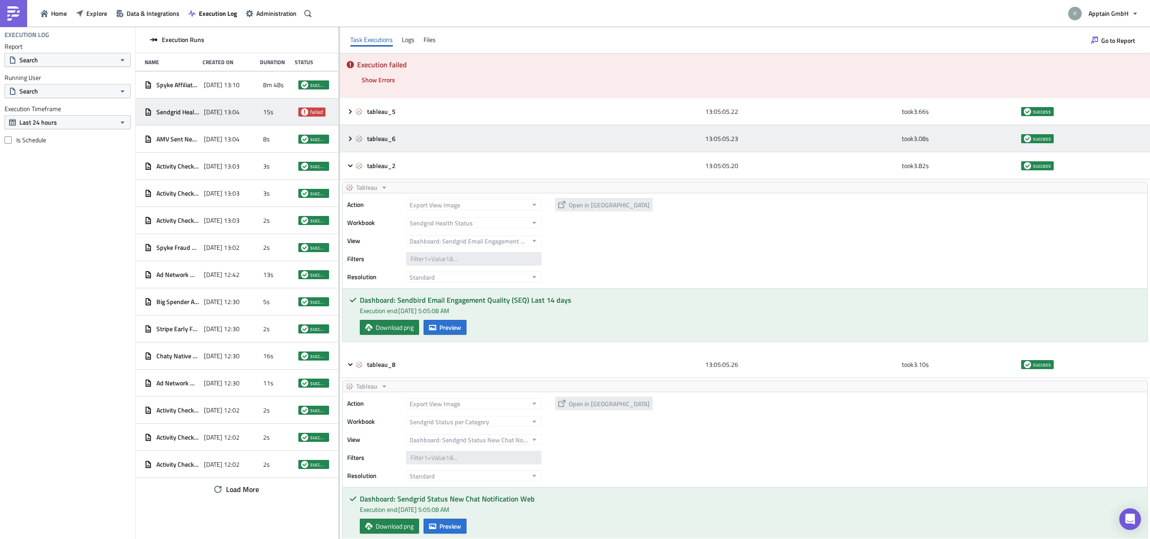
click at [351, 134] on div "tableau_6 13:05:05.23 took 3.08 s success" at bounding box center [745, 138] width 810 height 27
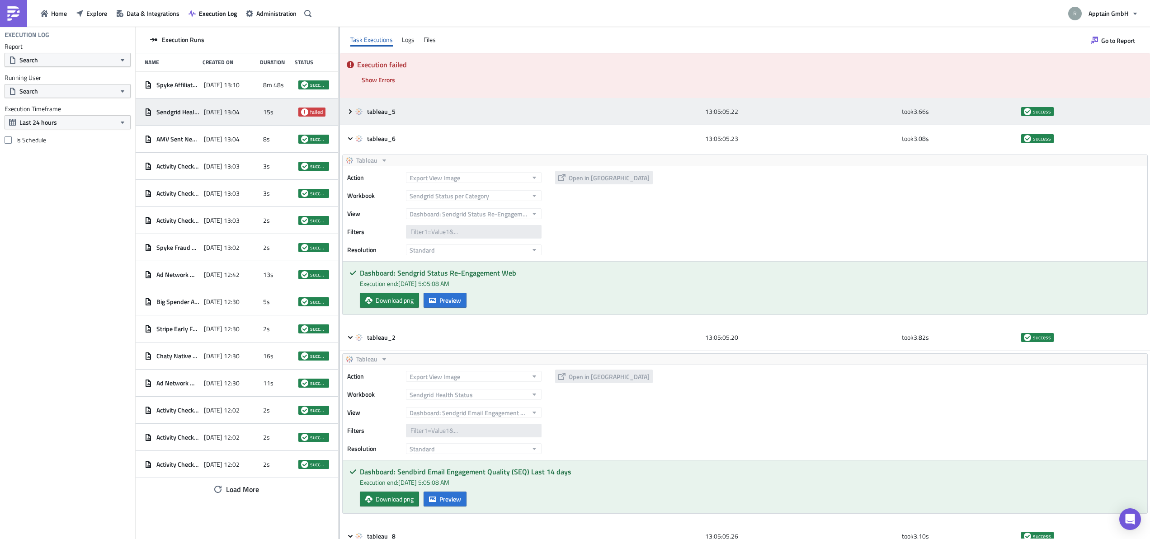
click at [354, 112] on span at bounding box center [351, 111] width 9 height 7
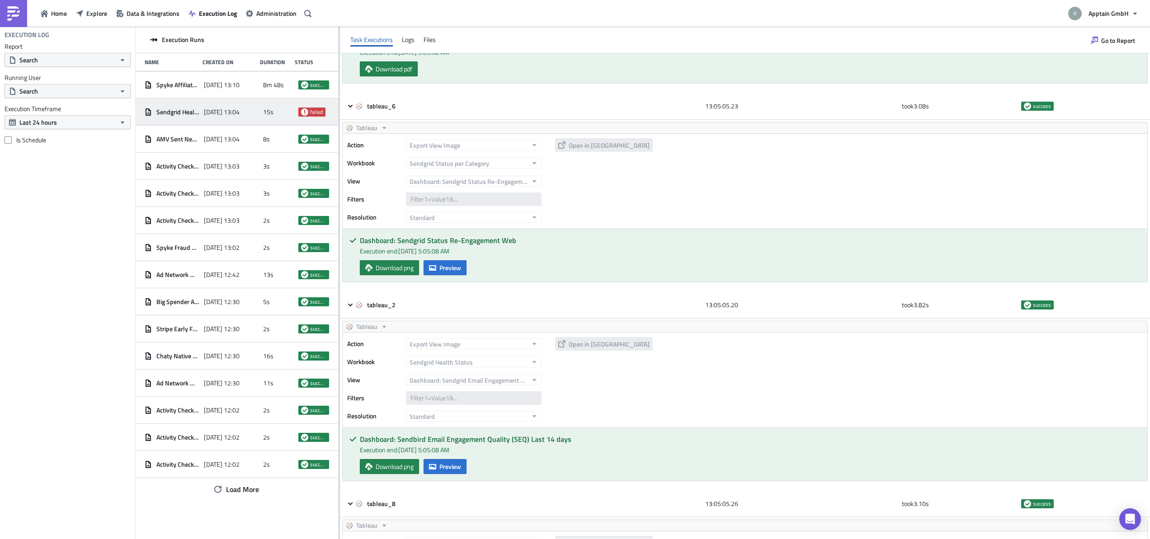
scroll to position [258, 0]
click at [90, 273] on div "Execution Log Report Search Running User Search Execution Timeframe Last 24 hou…" at bounding box center [67, 283] width 135 height 513
click at [95, 16] on span "Explore" at bounding box center [96, 13] width 21 height 9
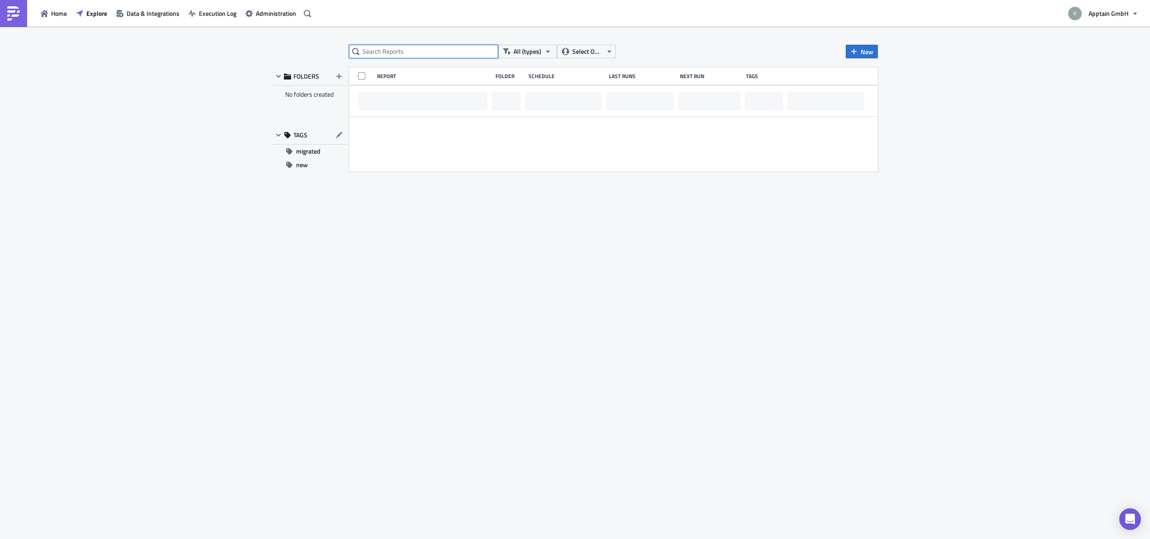
click at [390, 51] on input "text" at bounding box center [423, 52] width 149 height 14
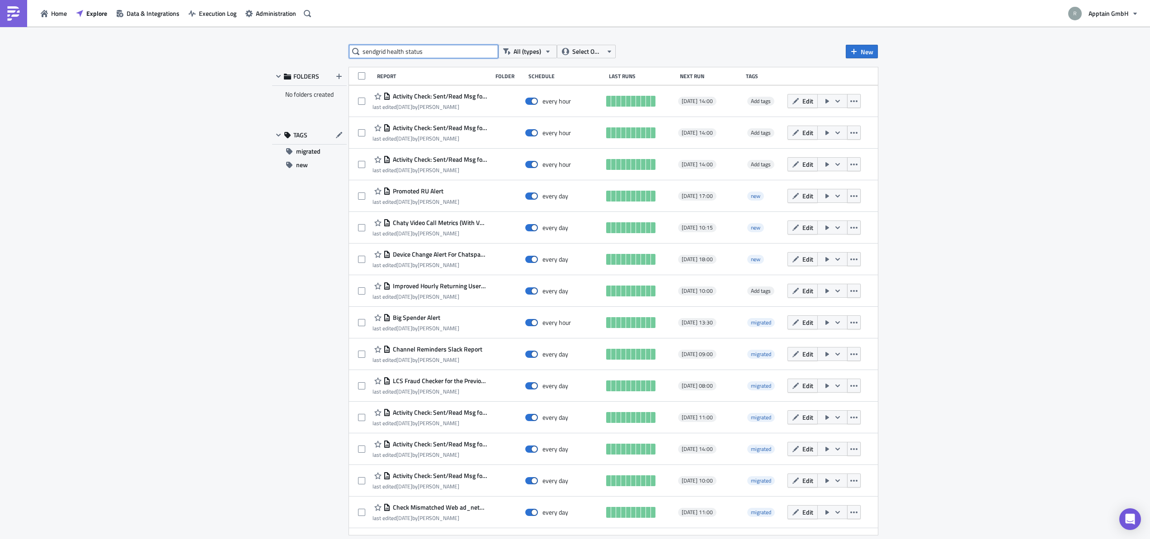
type input "sendgrid health status"
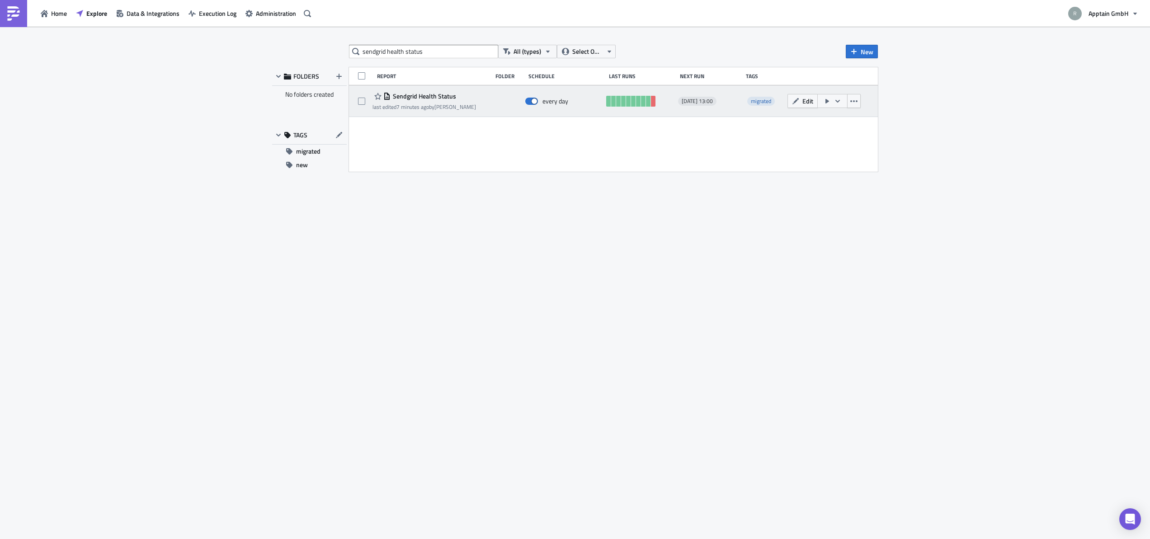
click at [428, 94] on span "Sendgrid Health Status" at bounding box center [424, 96] width 66 height 8
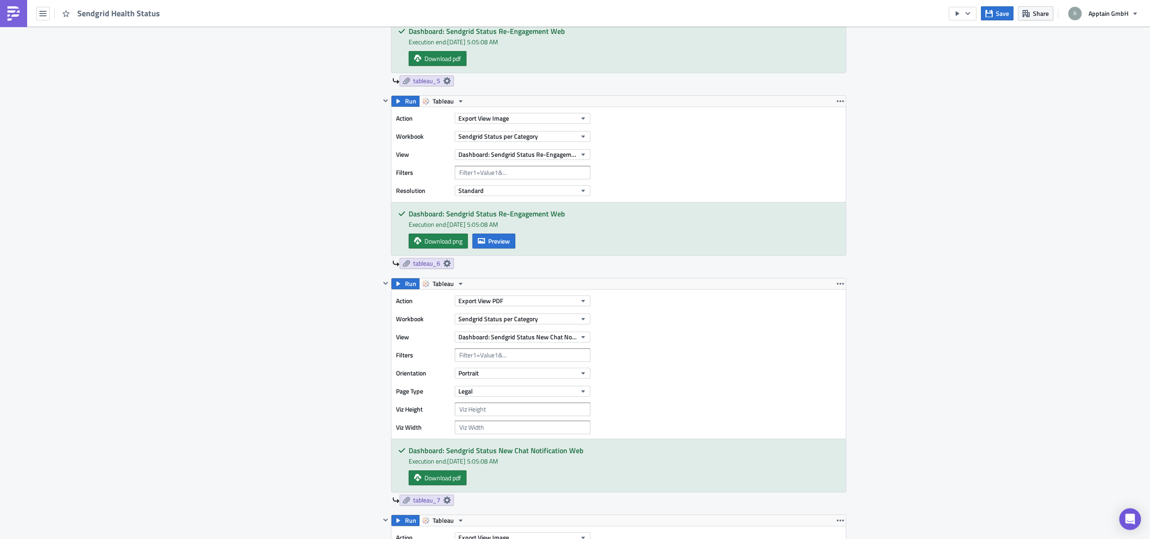
scroll to position [1298, 0]
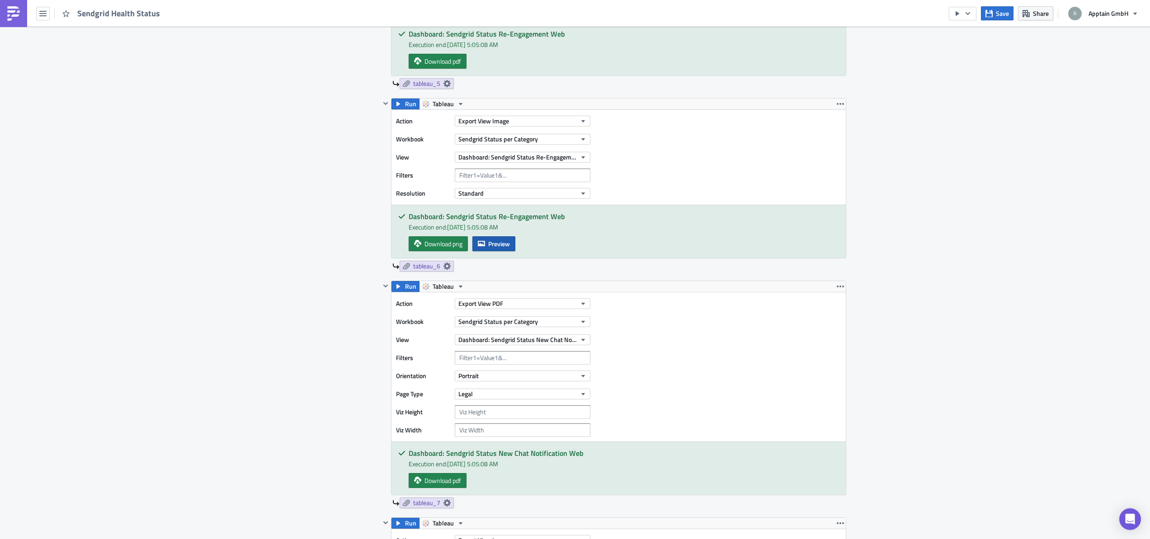
click at [494, 242] on span "Preview" at bounding box center [499, 243] width 22 height 9
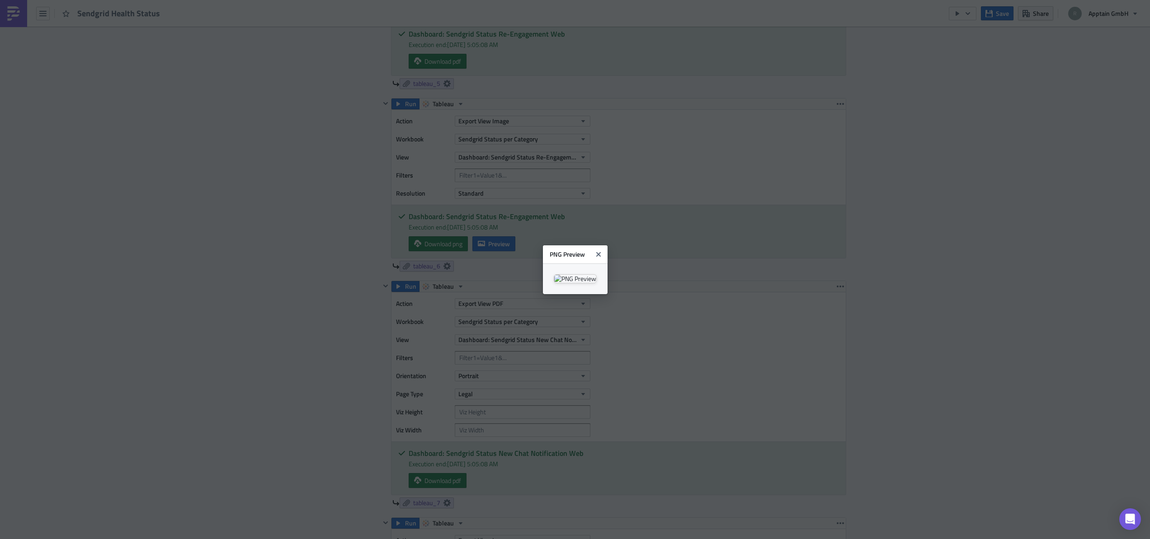
click at [213, 269] on body "Sendgrid Health Status Save Share Apptain GmbH Execution Log Edit " Sendgrid He…" at bounding box center [575, 270] width 1150 height 541
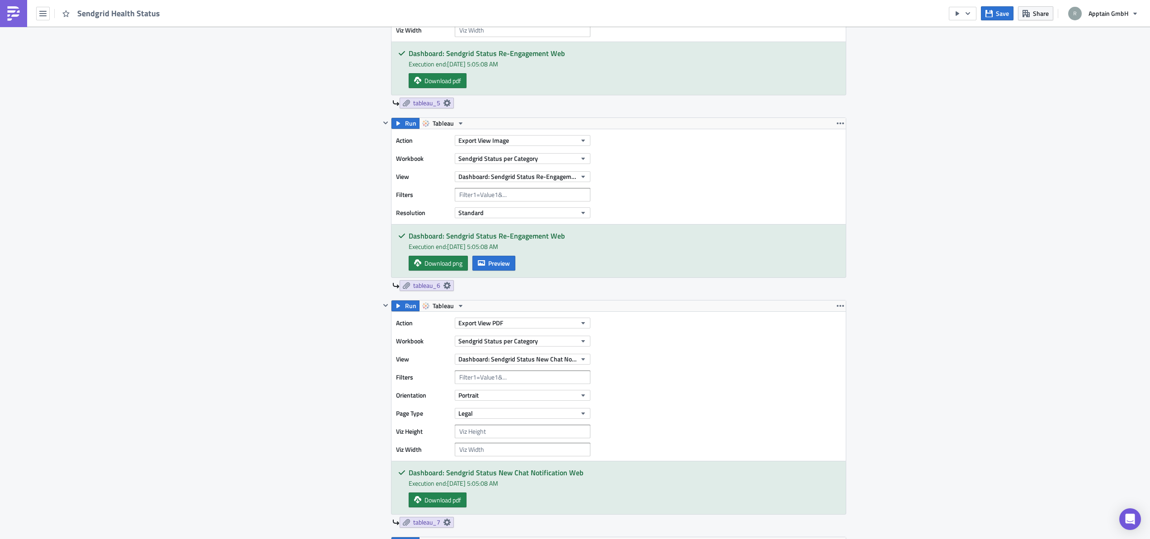
scroll to position [1278, 0]
click at [444, 260] on span "Download png" at bounding box center [444, 263] width 38 height 9
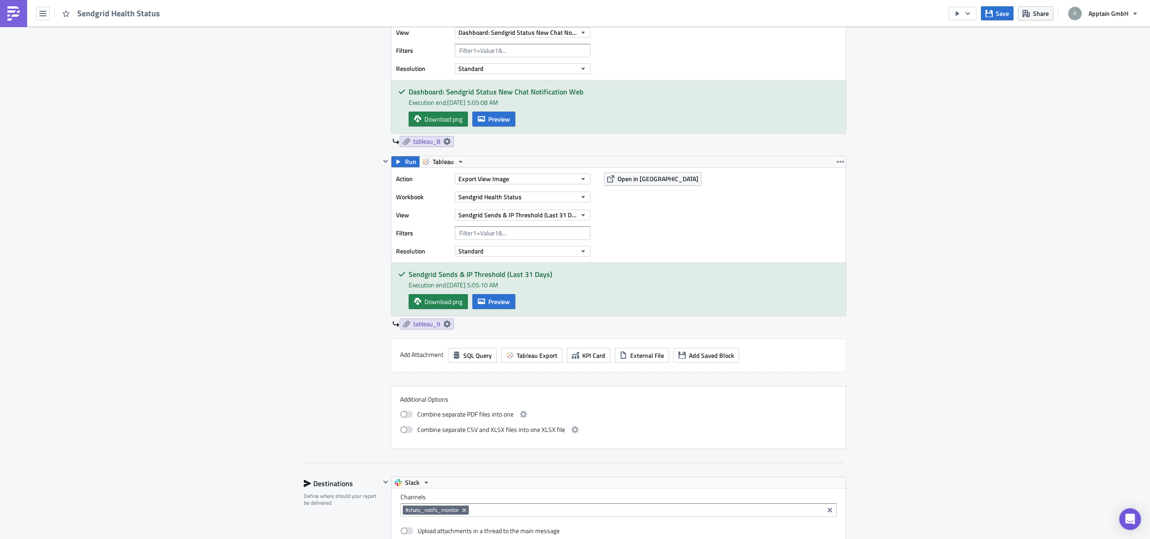
scroll to position [1841, 0]
click at [969, 11] on icon "button" at bounding box center [967, 13] width 7 height 7
click at [975, 40] on div "Send Just to Me" at bounding box center [990, 36] width 71 height 9
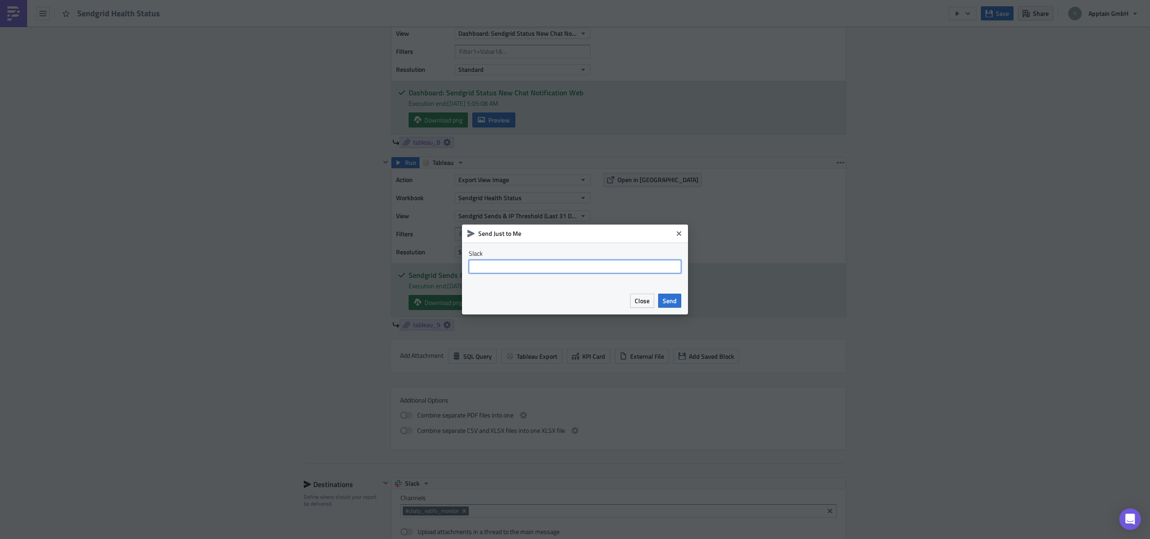
click at [510, 265] on input "text" at bounding box center [575, 267] width 213 height 14
type input "#bi-test"
click at [668, 304] on span "Send" at bounding box center [670, 300] width 14 height 9
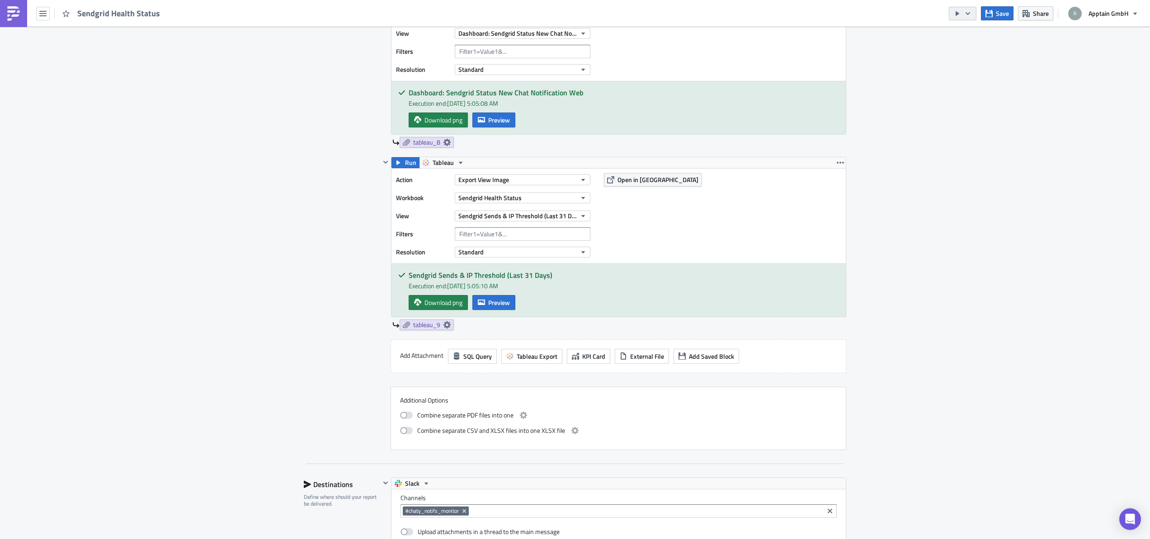
click at [967, 19] on button "button" at bounding box center [963, 14] width 28 height 14
click at [974, 48] on div "Run Report" at bounding box center [990, 49] width 71 height 9
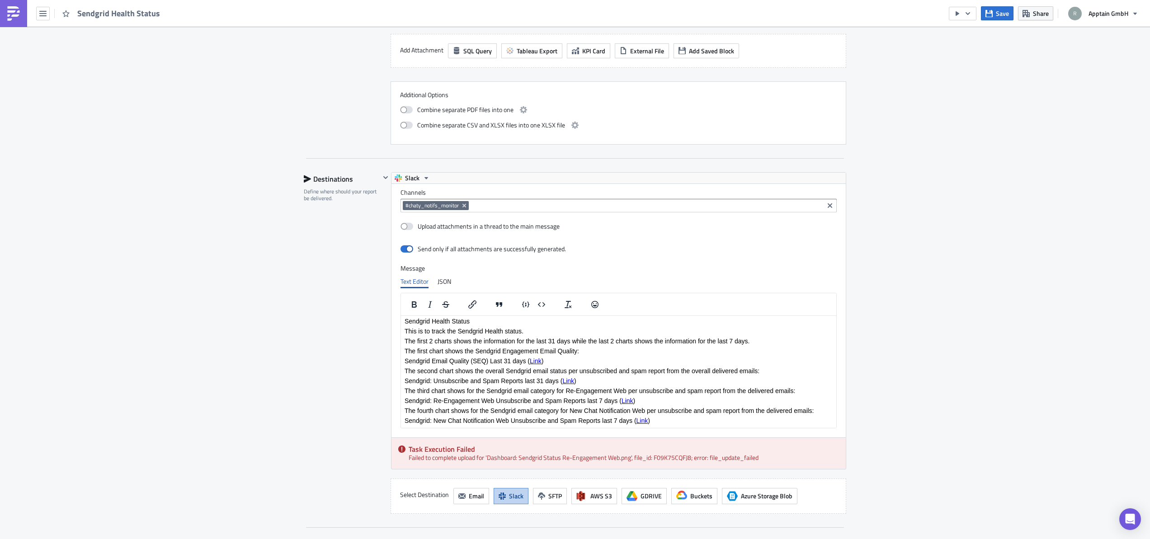
scroll to position [2287, 0]
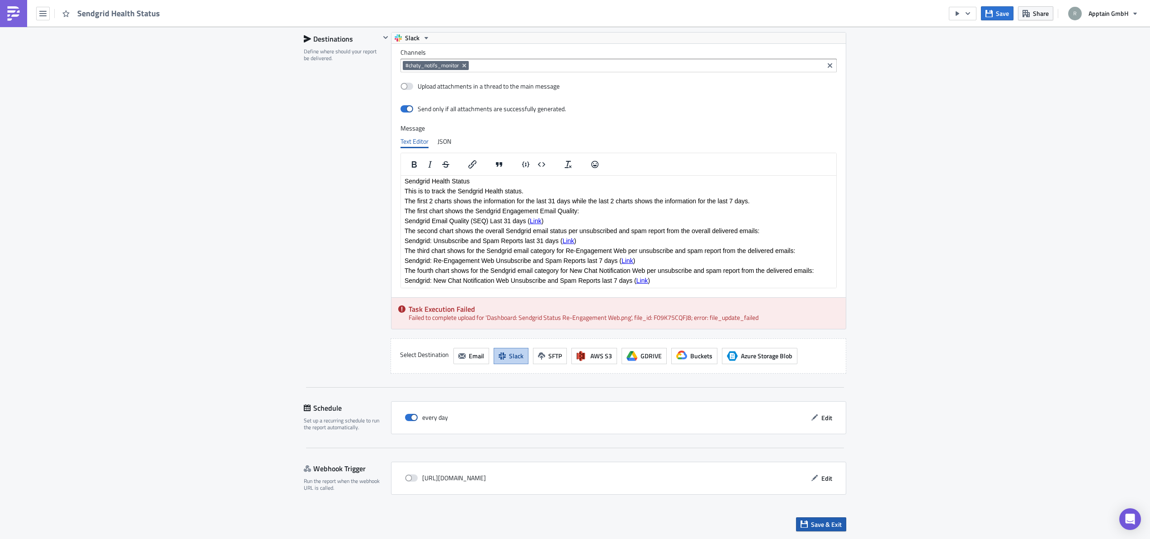
click at [820, 526] on span "Save & Exit" at bounding box center [826, 524] width 31 height 9
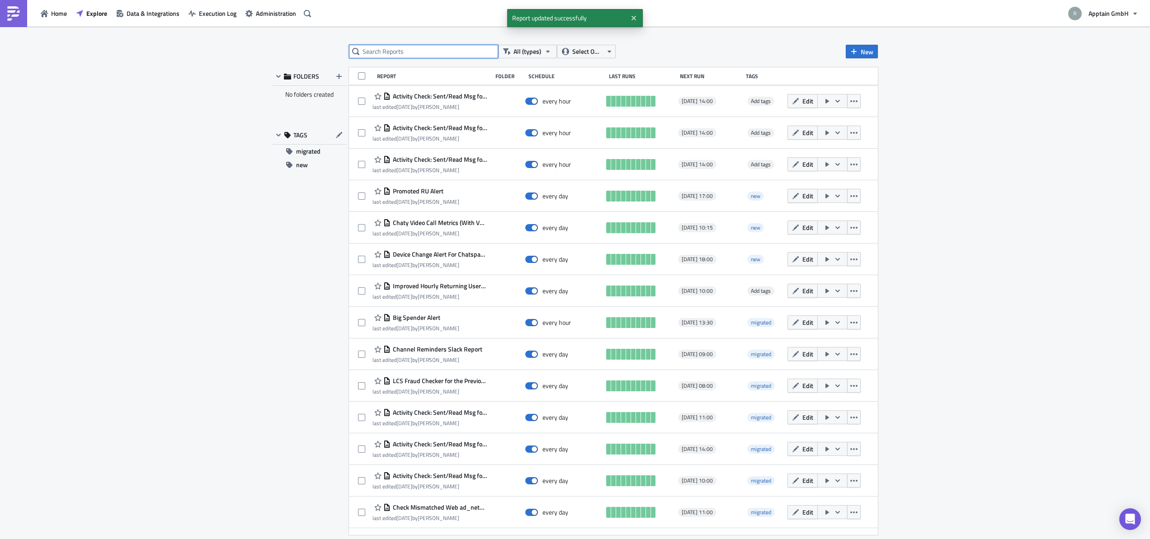
click at [379, 51] on input "text" at bounding box center [423, 52] width 149 height 14
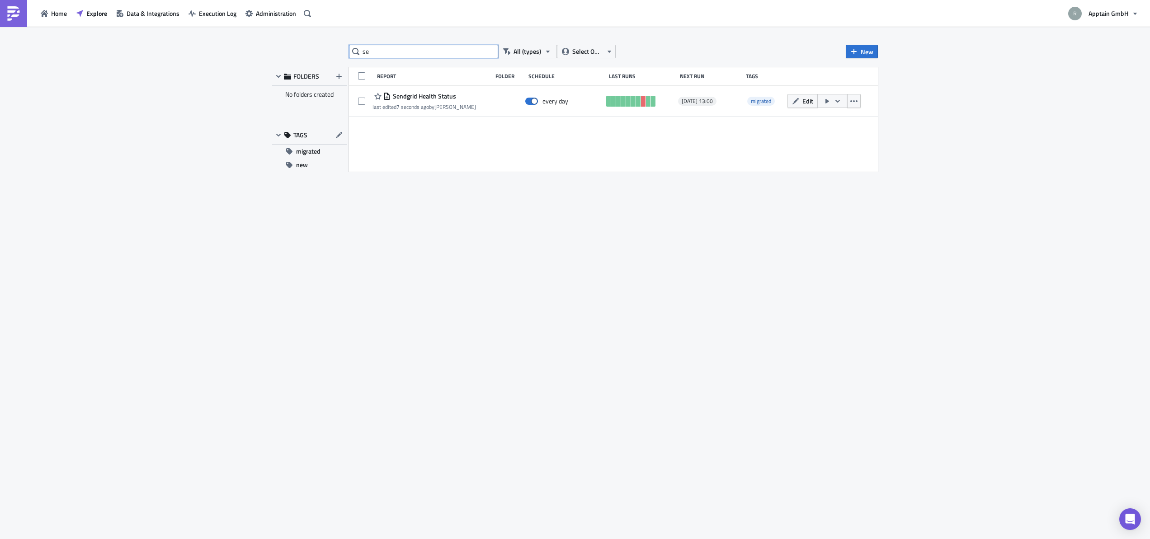
type input "s"
drag, startPoint x: 985, startPoint y: 269, endPoint x: 975, endPoint y: 244, distance: 26.6
click at [984, 265] on div "All (types) Select Owner New FOLDERS No folders created TAGS migrated new Repor…" at bounding box center [575, 284] width 1150 height 514
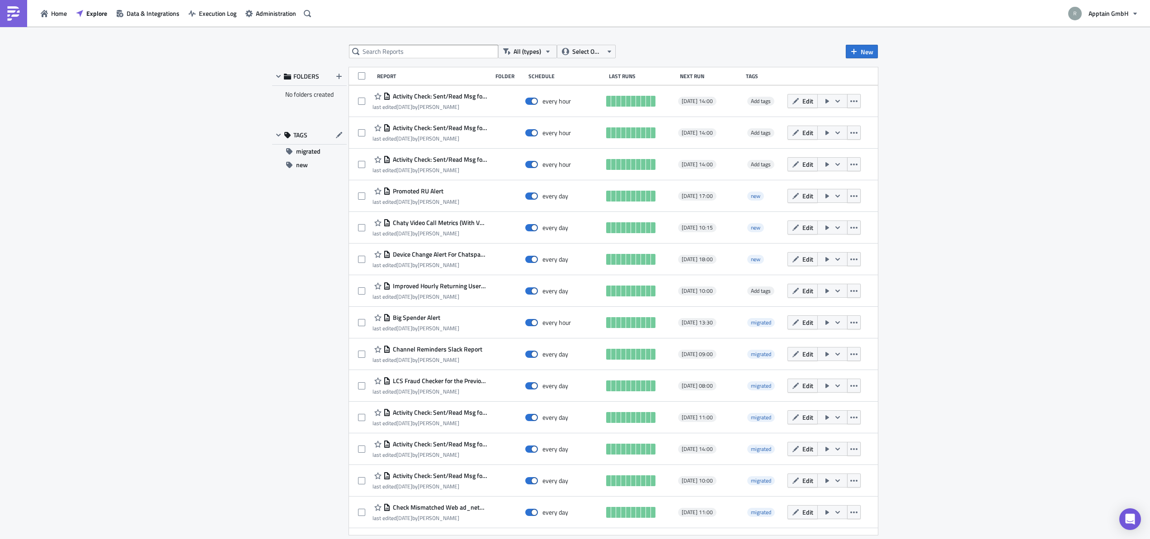
drag, startPoint x: 212, startPoint y: 304, endPoint x: 225, endPoint y: 351, distance: 48.8
click at [212, 304] on div "All (types) Select Owner New FOLDERS No folders created TAGS migrated new Repor…" at bounding box center [575, 284] width 1150 height 514
